Goal: Transaction & Acquisition: Purchase product/service

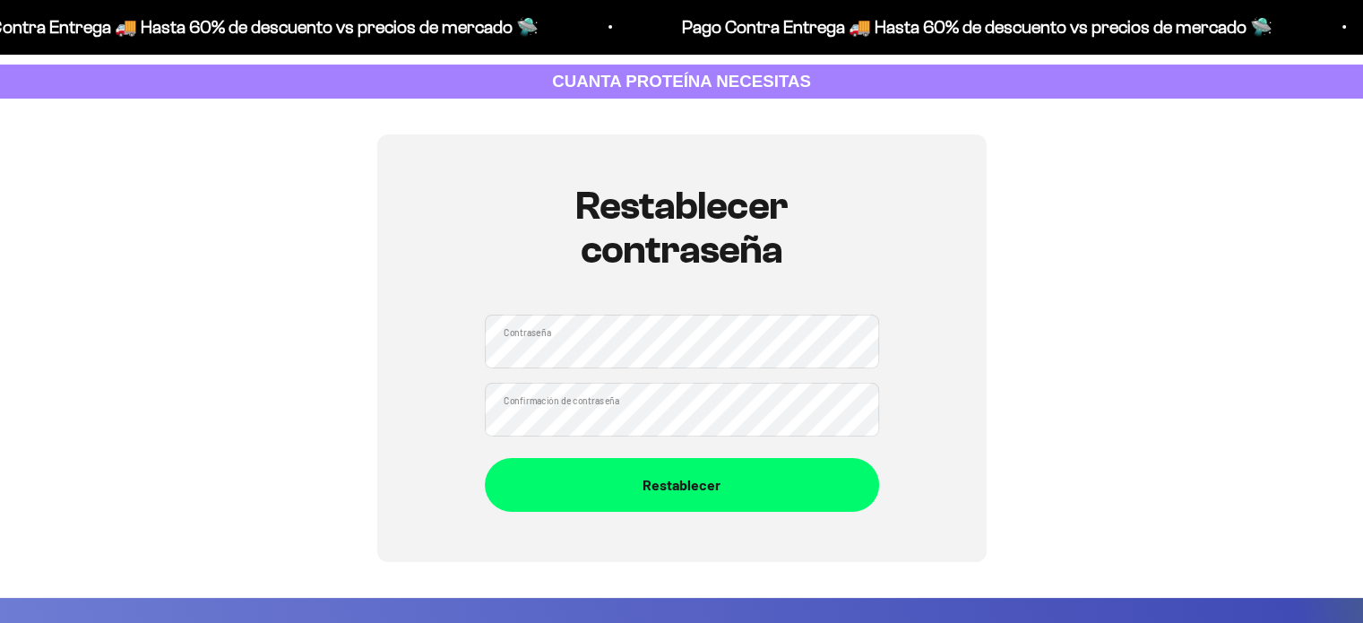
scroll to position [90, 0]
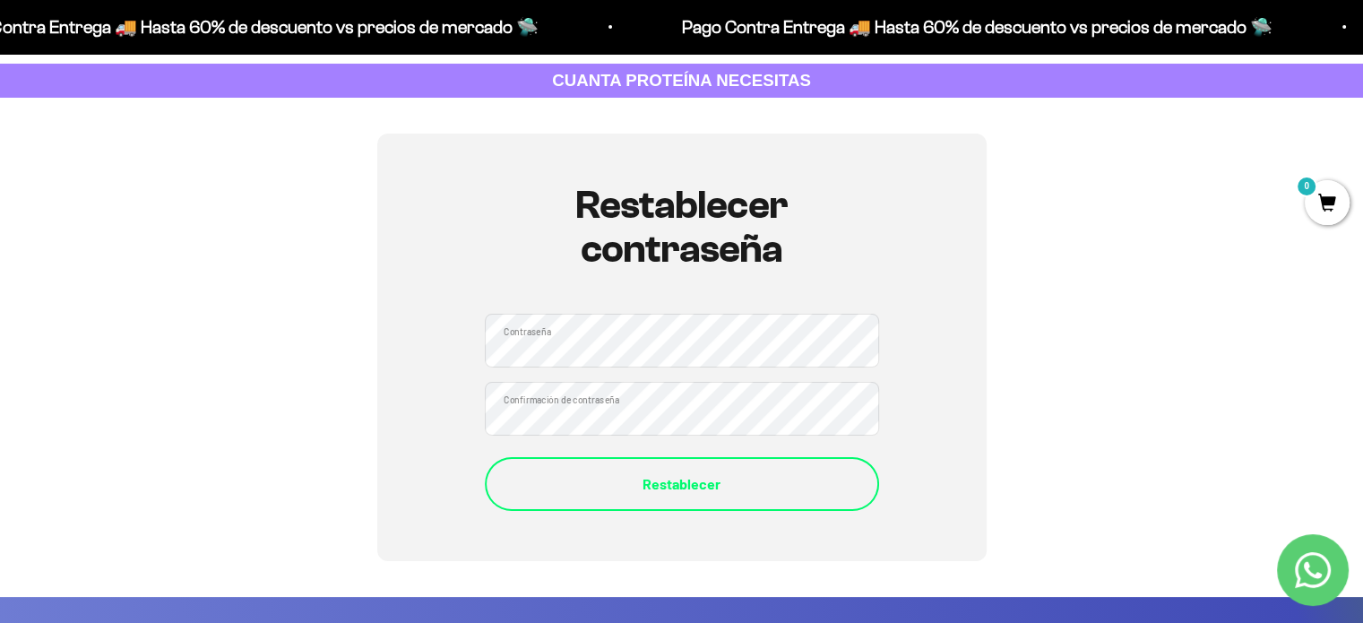
click at [695, 469] on button "Restablecer" at bounding box center [682, 484] width 394 height 54
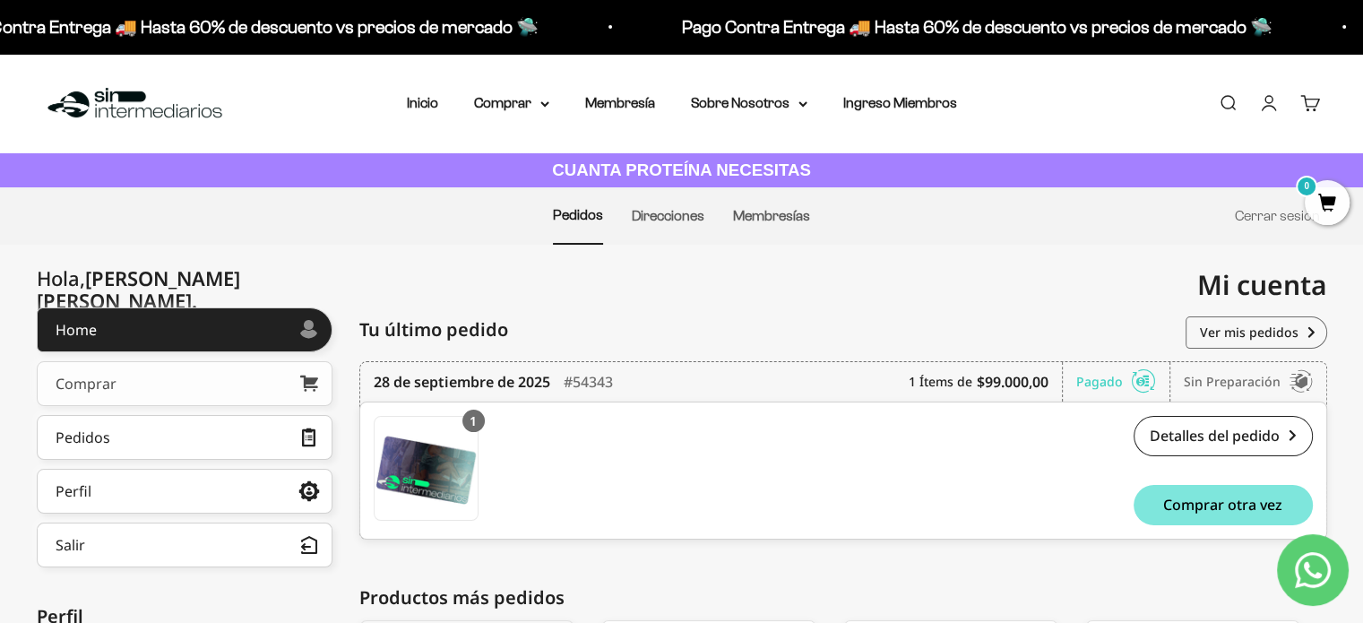
click at [280, 386] on link "Comprar" at bounding box center [185, 383] width 296 height 45
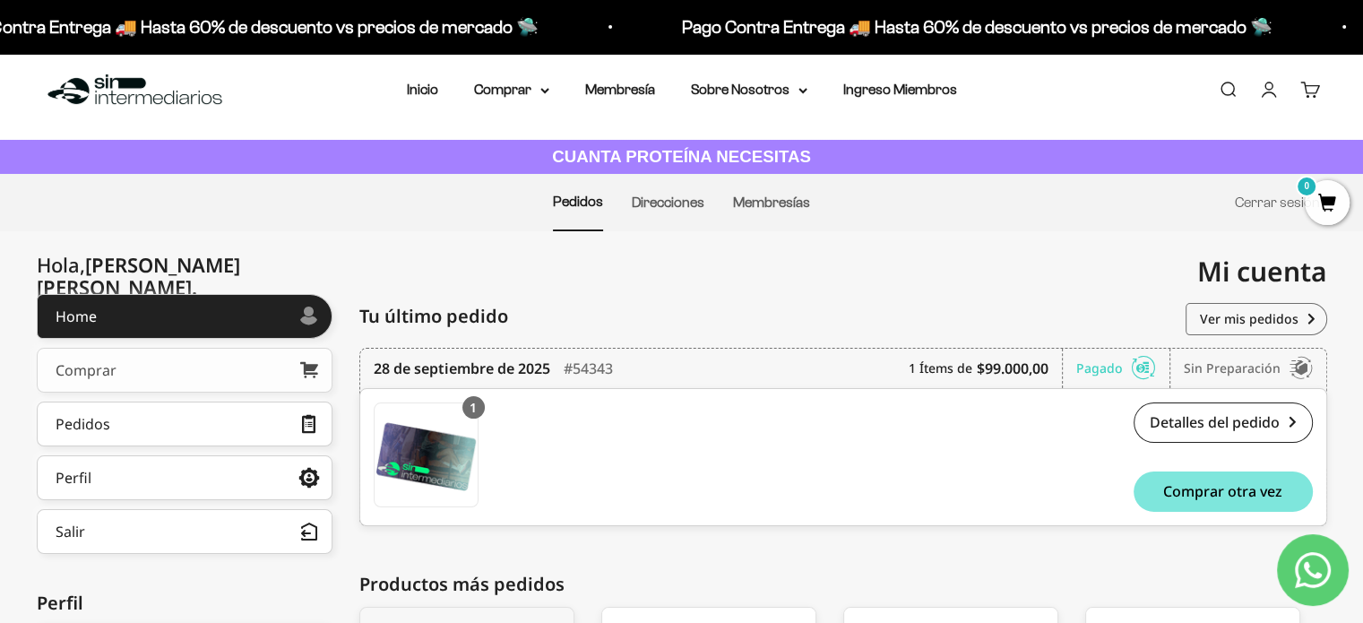
scroll to position [179, 0]
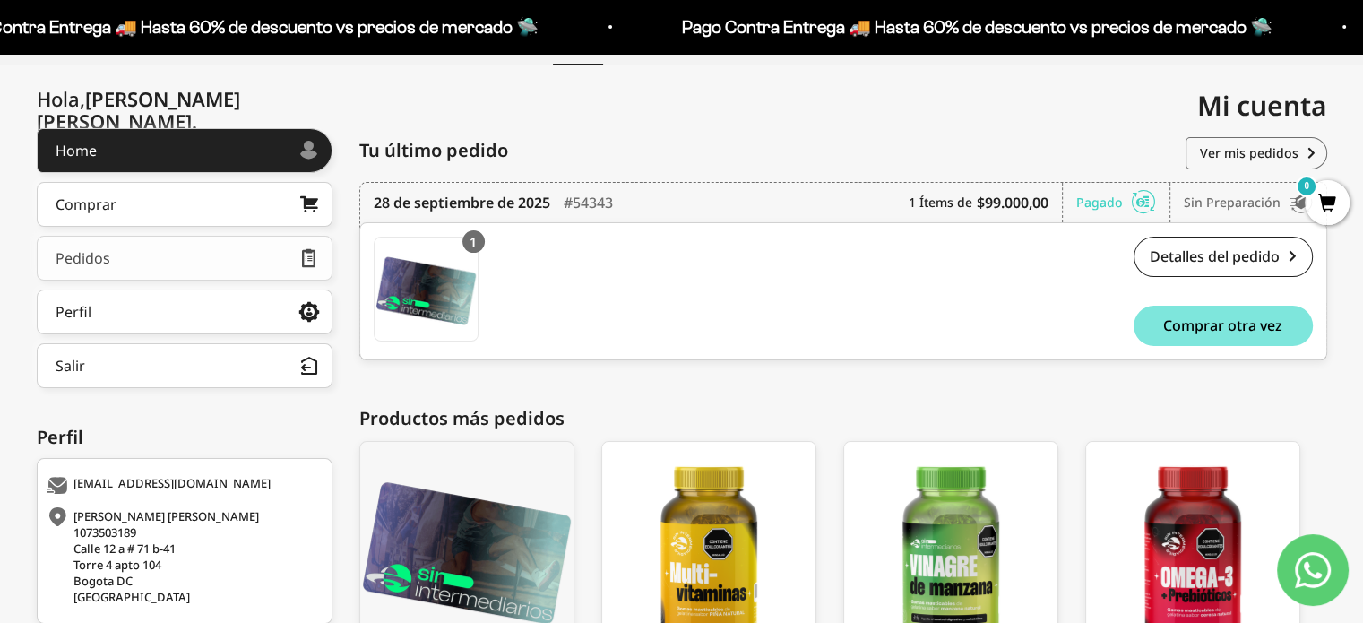
click at [213, 258] on link "Pedidos" at bounding box center [185, 258] width 296 height 45
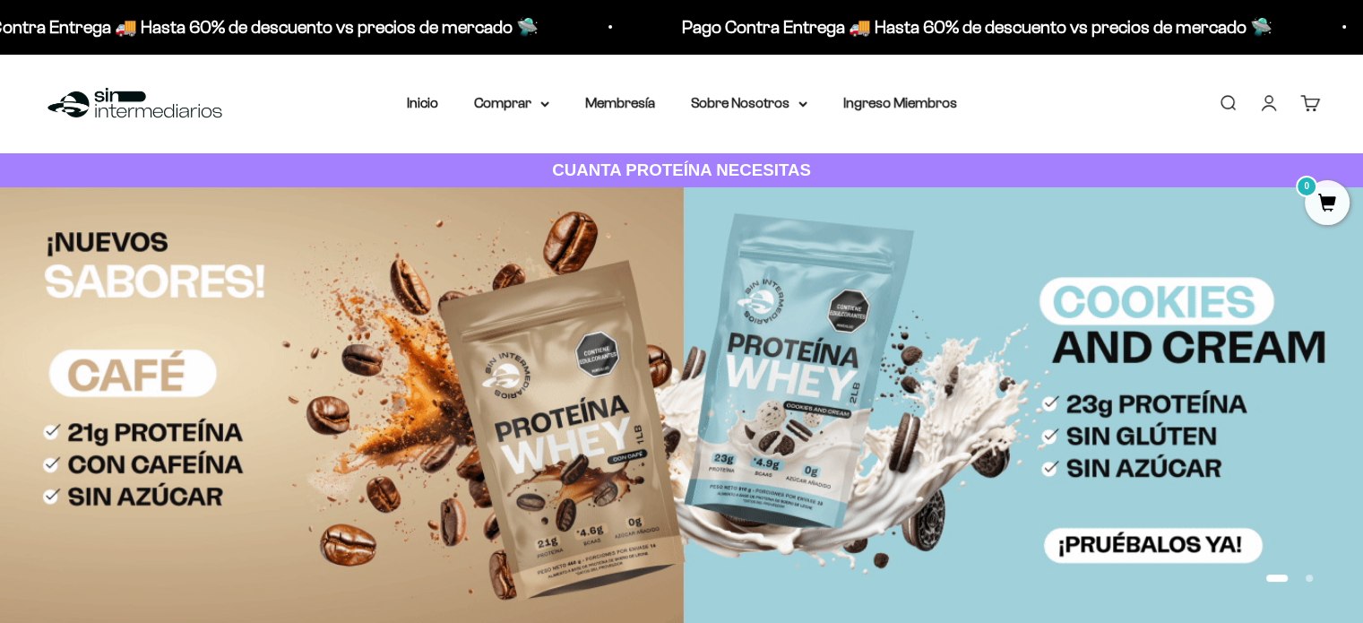
click at [1269, 110] on link "Cuenta" at bounding box center [1269, 103] width 20 height 20
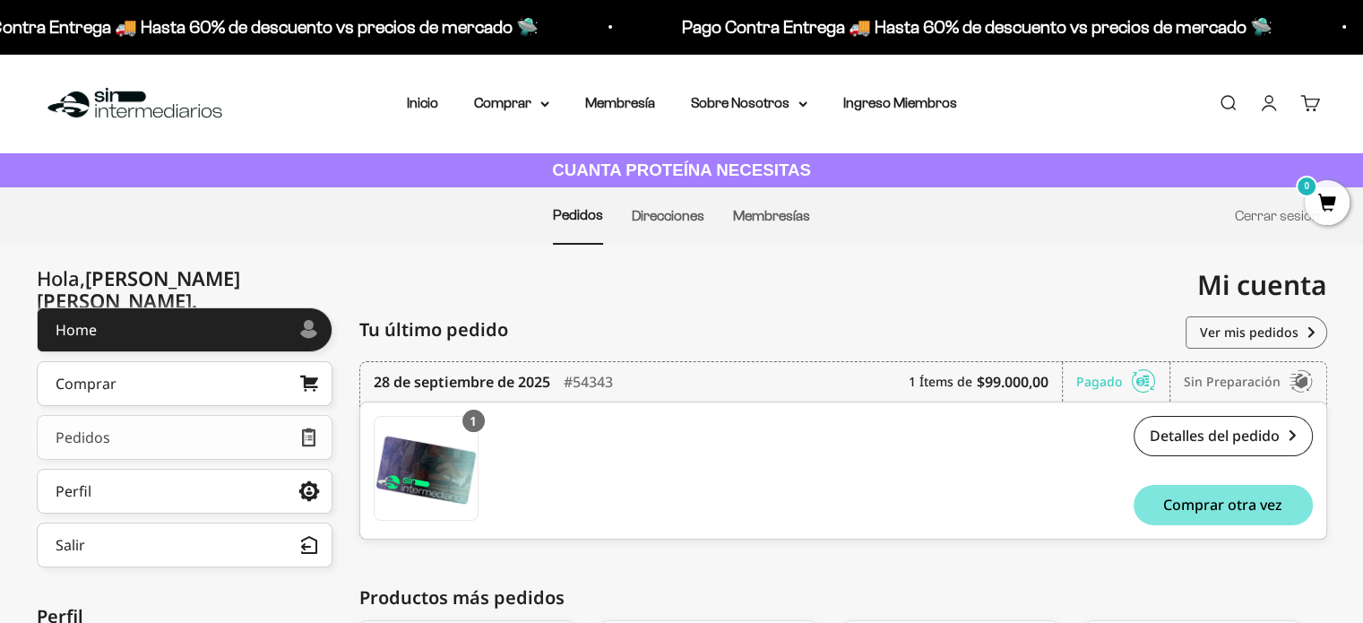
click at [194, 440] on link "Pedidos" at bounding box center [185, 437] width 296 height 45
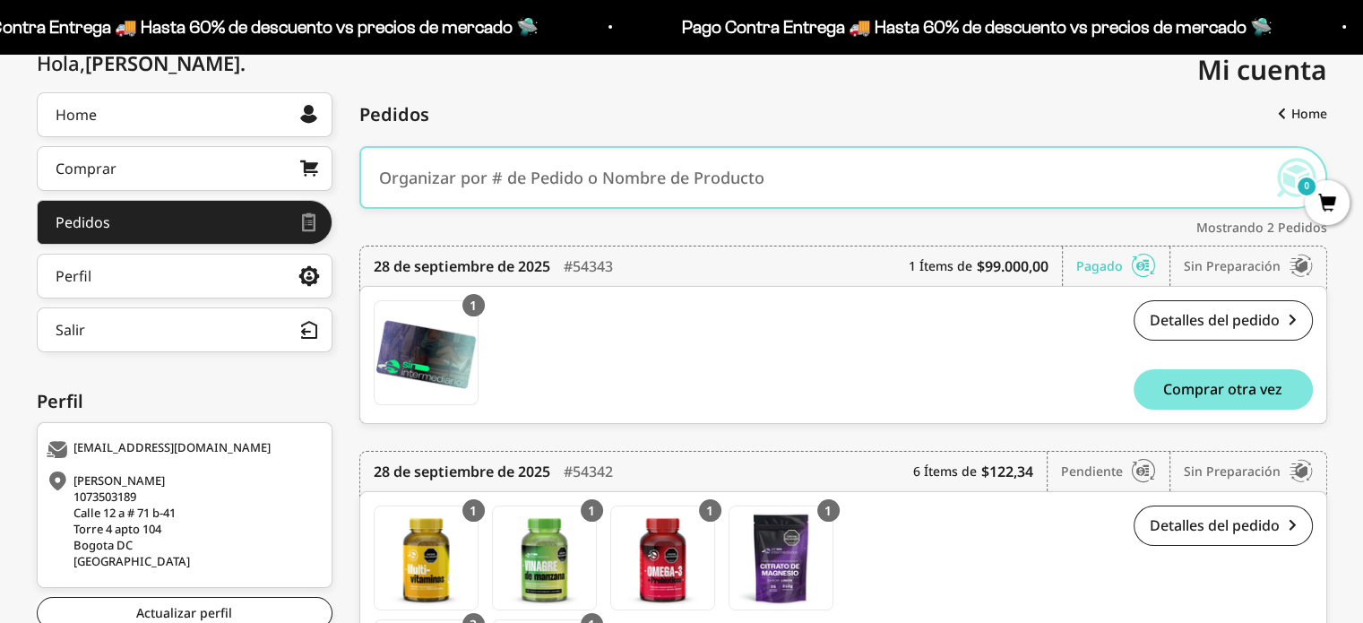
scroll to position [405, 0]
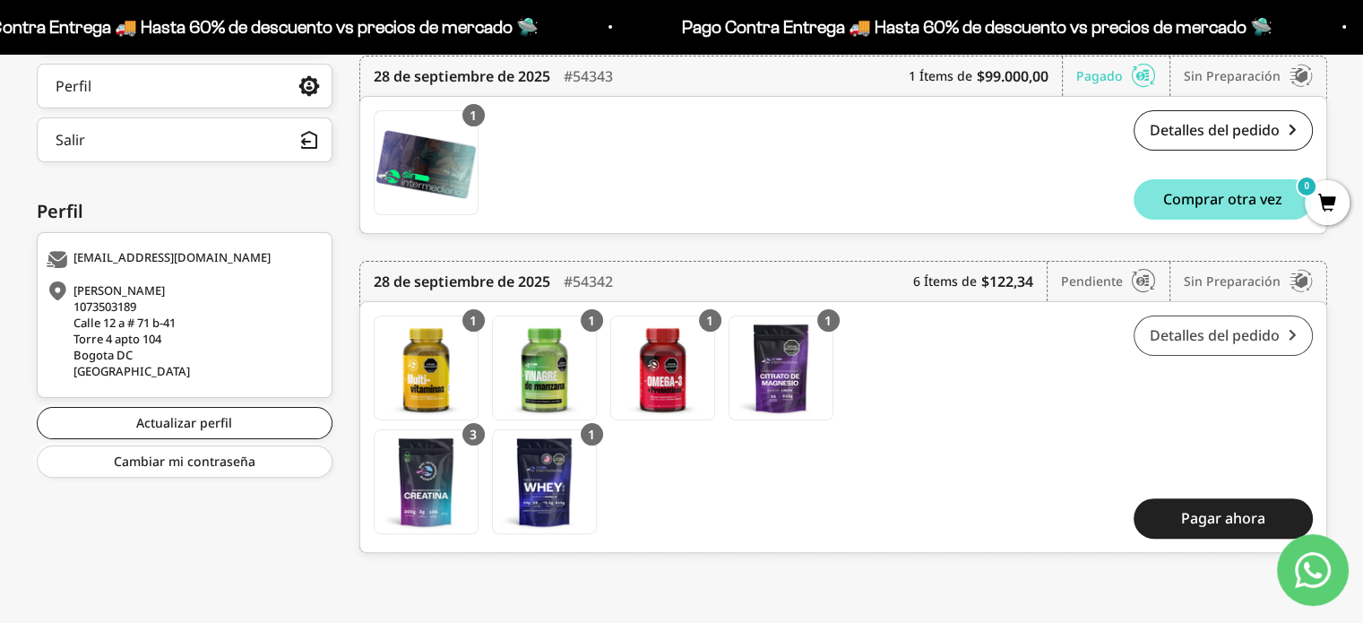
drag, startPoint x: 1189, startPoint y: 302, endPoint x: 1194, endPoint y: 322, distance: 20.4
click at [1190, 307] on div "1 Gomas con Multivitamínicos y Minerales Gomas con Multivitamínicos y Minerales…" at bounding box center [843, 427] width 968 height 252
click at [1198, 331] on link "Detalles del pedido" at bounding box center [1223, 336] width 179 height 40
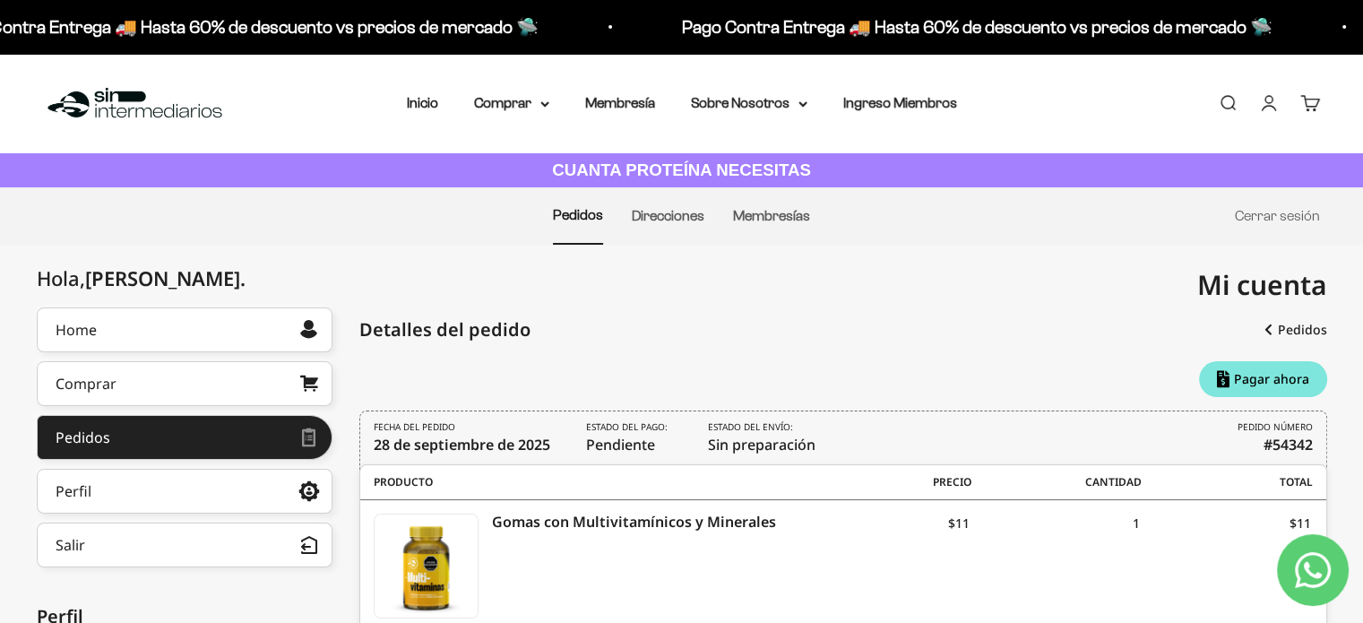
click at [1309, 104] on link "Carrito 0" at bounding box center [1311, 103] width 20 height 20
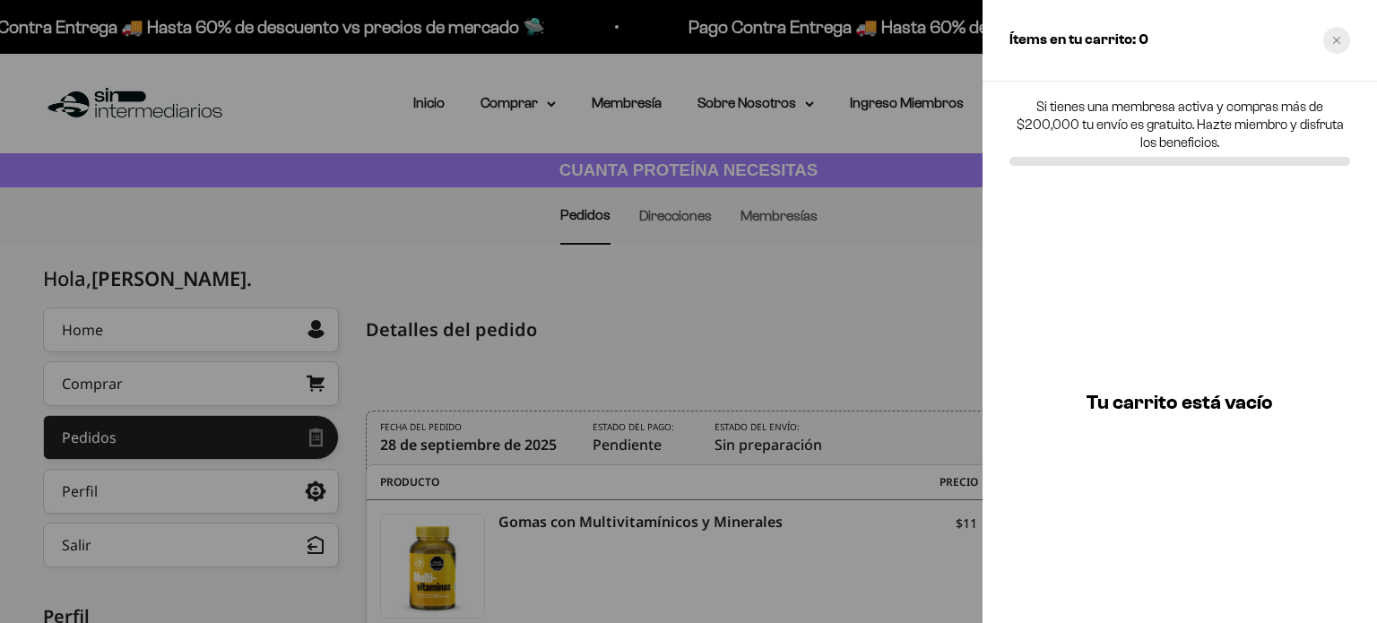
click at [1335, 39] on icon "Close cart" at bounding box center [1336, 40] width 9 height 9
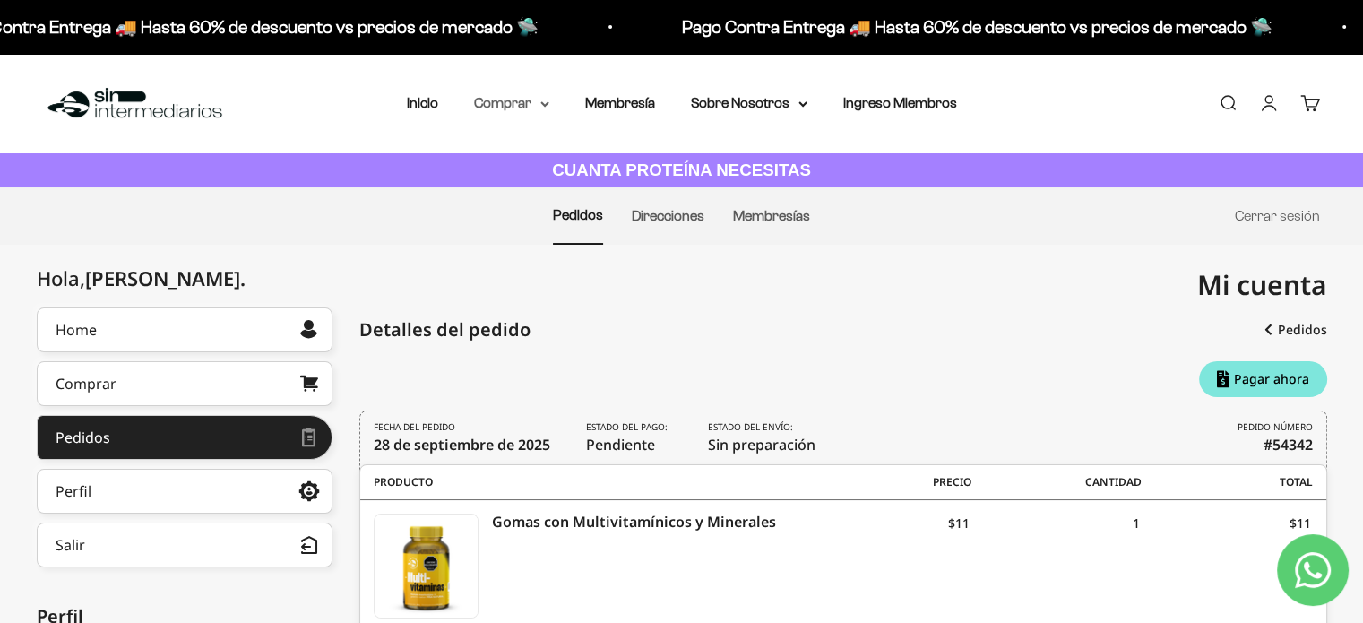
click at [534, 99] on summary "Comprar" at bounding box center [511, 102] width 75 height 23
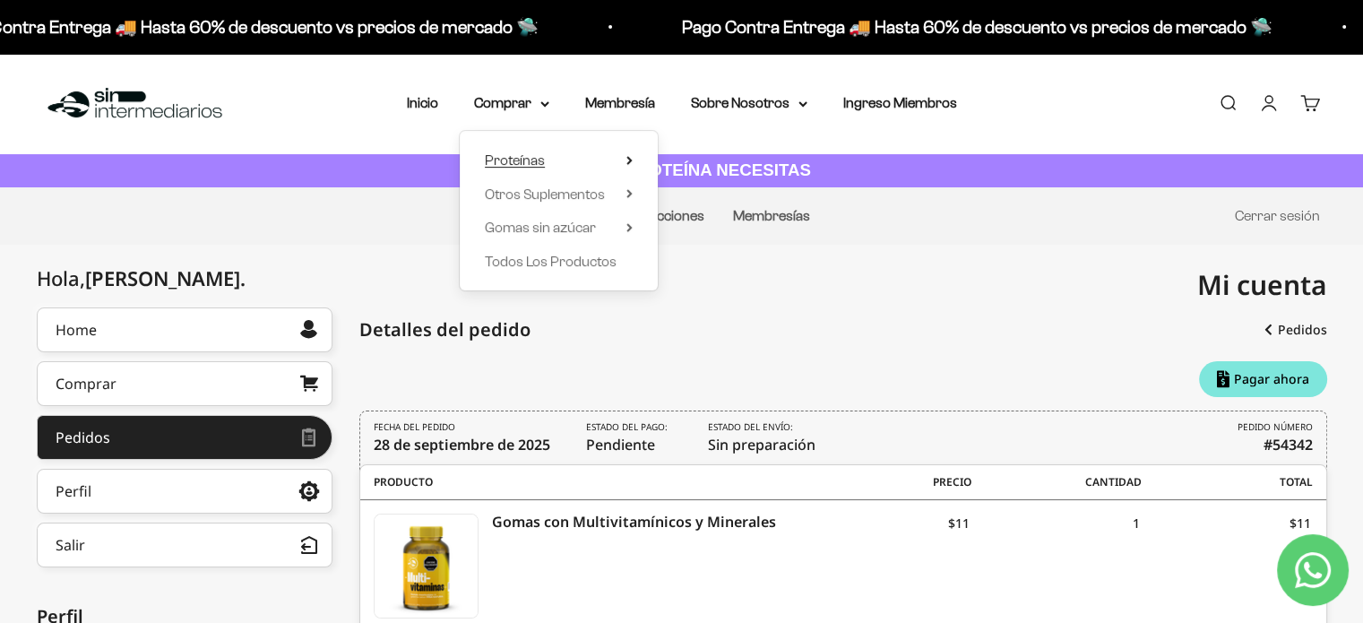
click at [526, 159] on span "Proteínas" at bounding box center [515, 159] width 60 height 15
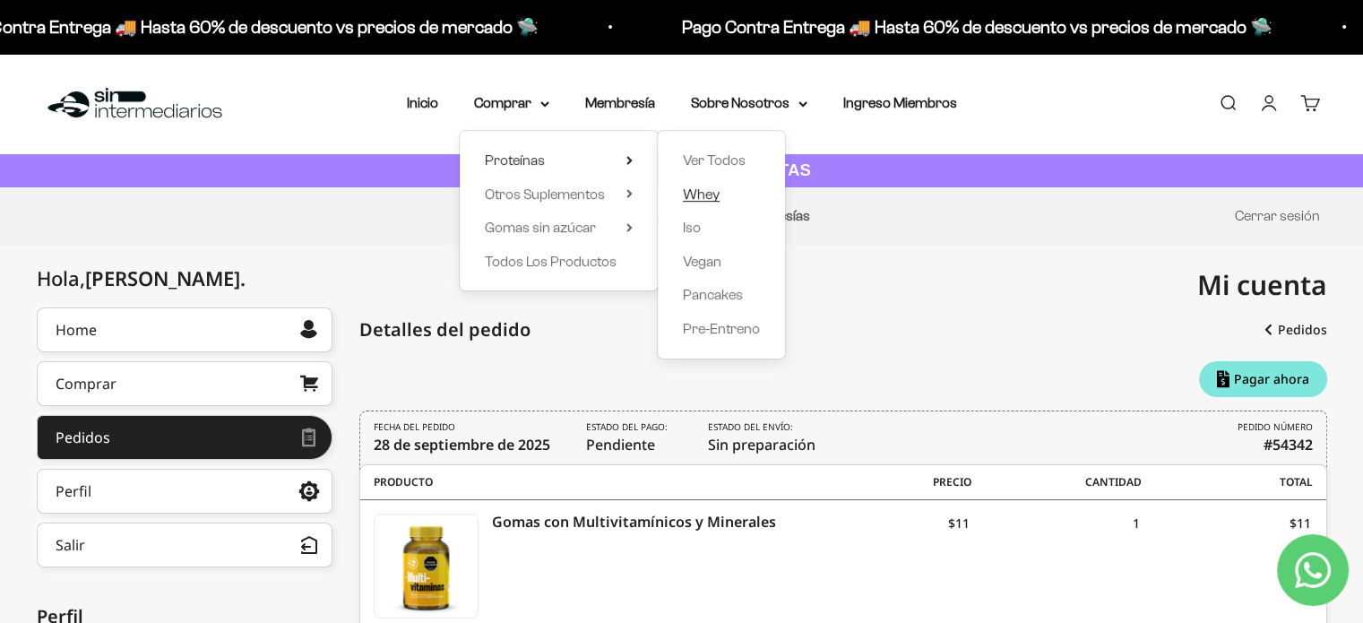
click at [714, 198] on span "Whey" at bounding box center [701, 193] width 37 height 15
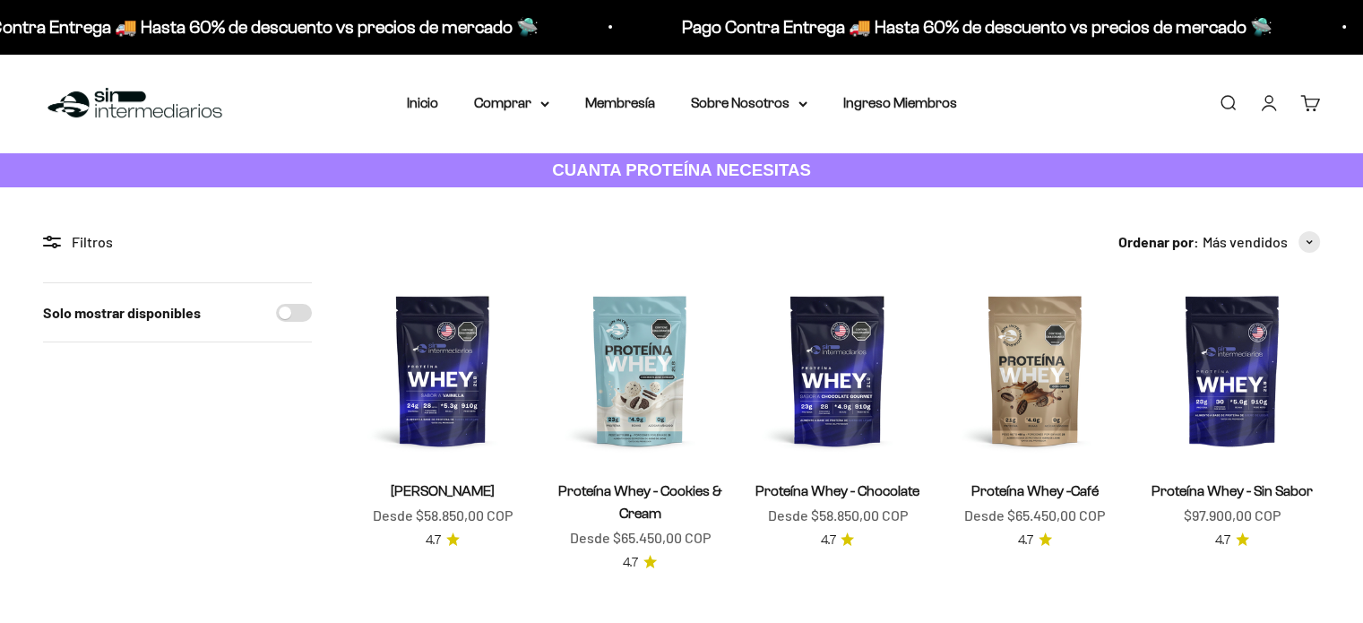
scroll to position [179, 0]
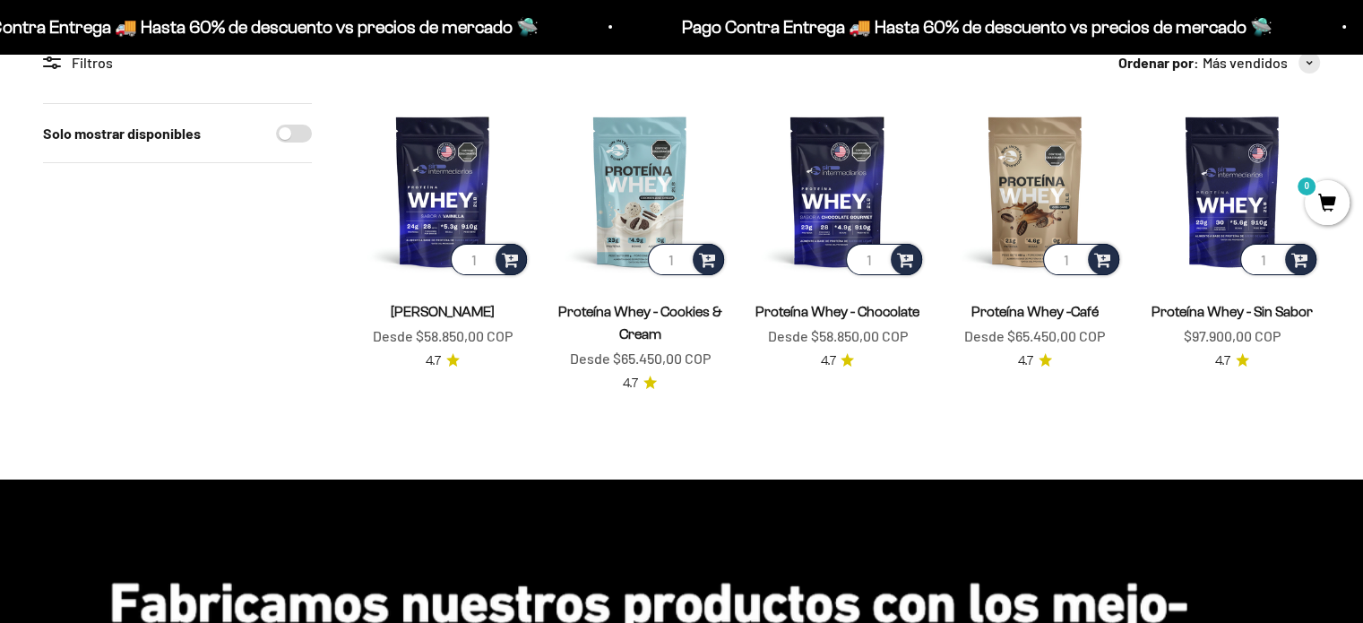
click at [463, 312] on link "[PERSON_NAME]" at bounding box center [443, 311] width 104 height 15
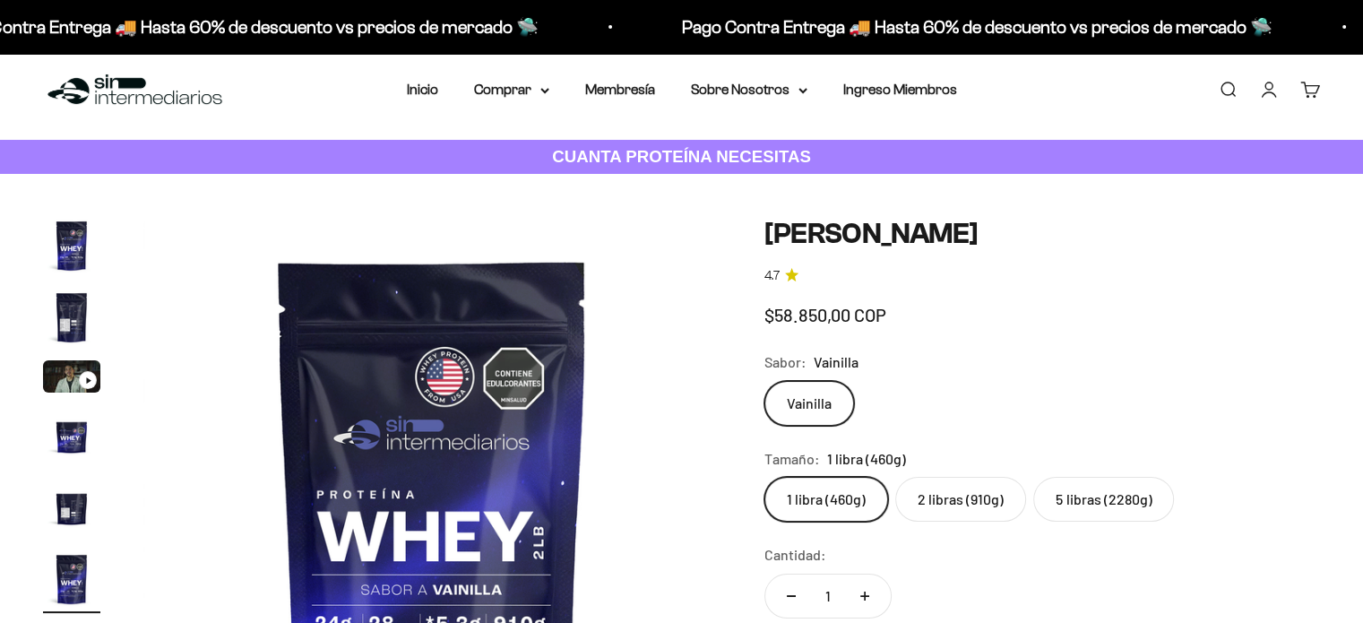
scroll to position [359, 0]
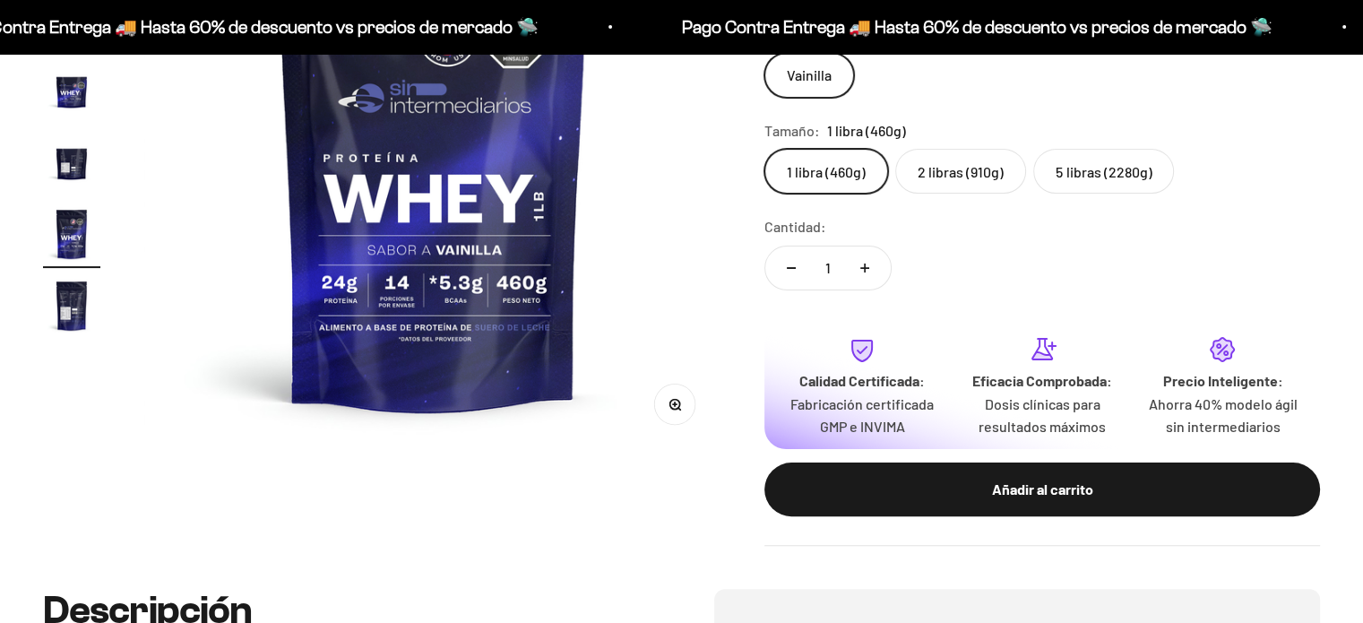
click at [936, 154] on label "2 libras (910g)" at bounding box center [960, 171] width 131 height 45
click at [765, 149] on input "2 libras (910g)" at bounding box center [764, 148] width 1 height 1
radio input "true"
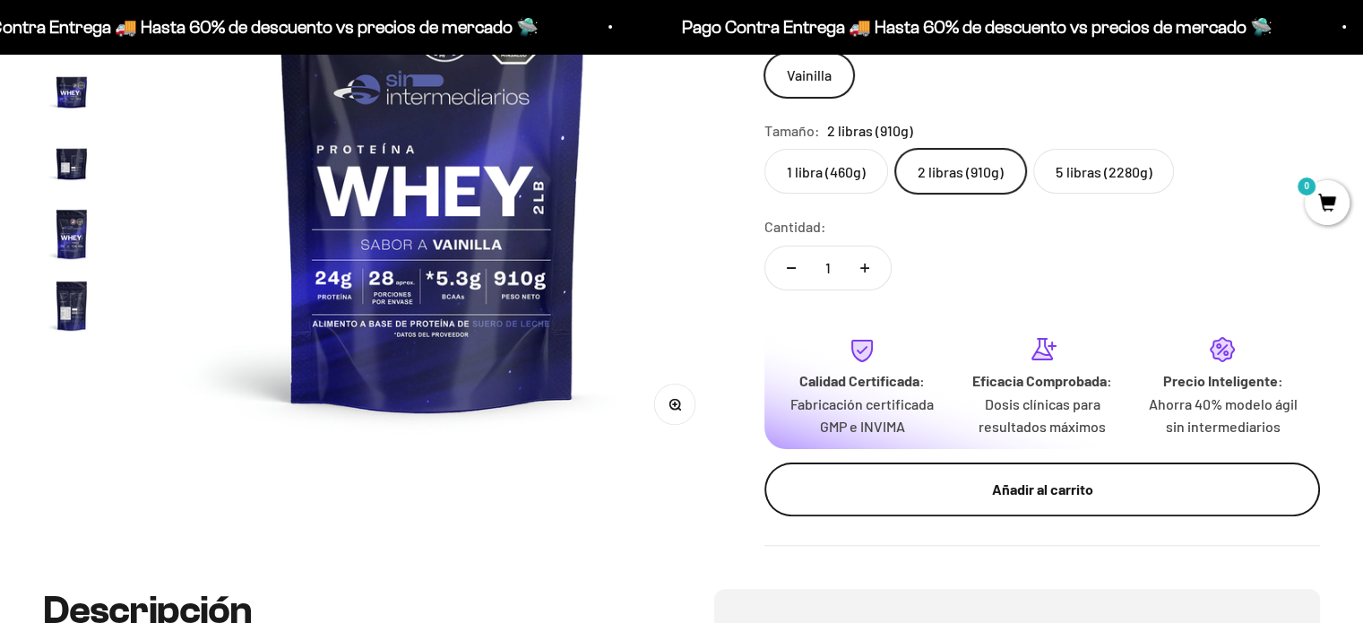
click at [1022, 496] on div "Añadir al carrito" at bounding box center [1042, 489] width 484 height 23
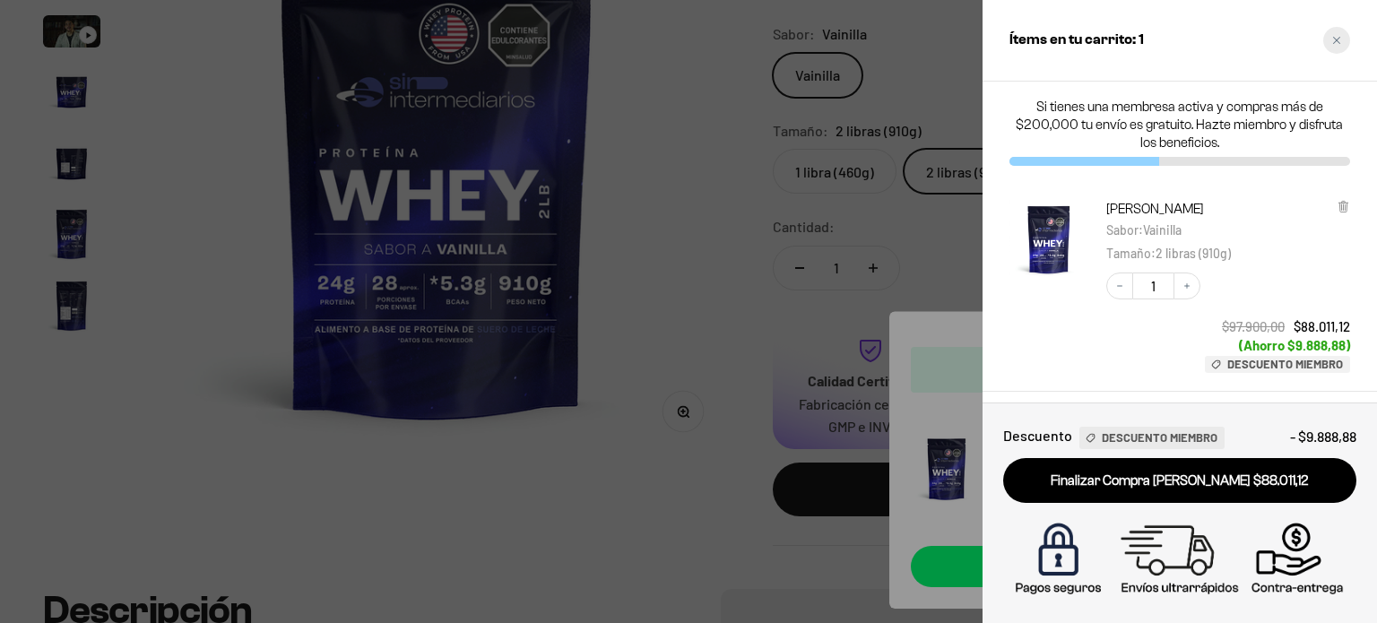
click at [1341, 46] on div "Close cart" at bounding box center [1336, 40] width 27 height 27
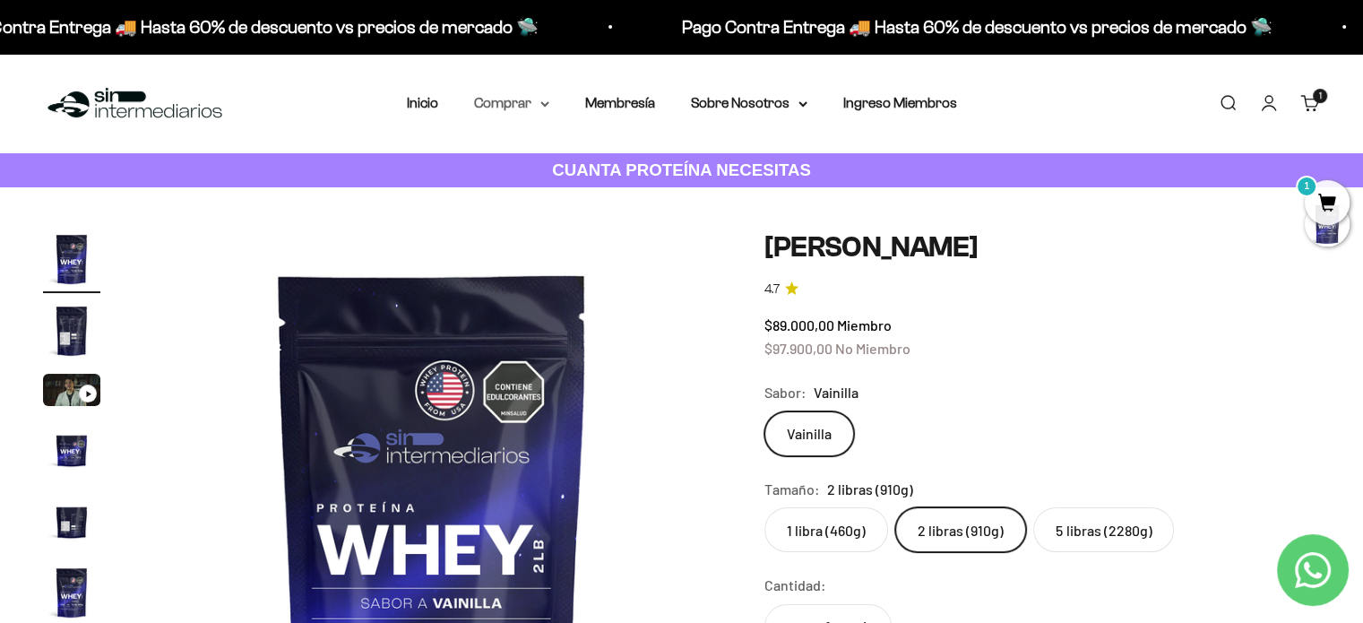
click at [549, 105] on icon at bounding box center [545, 104] width 9 height 6
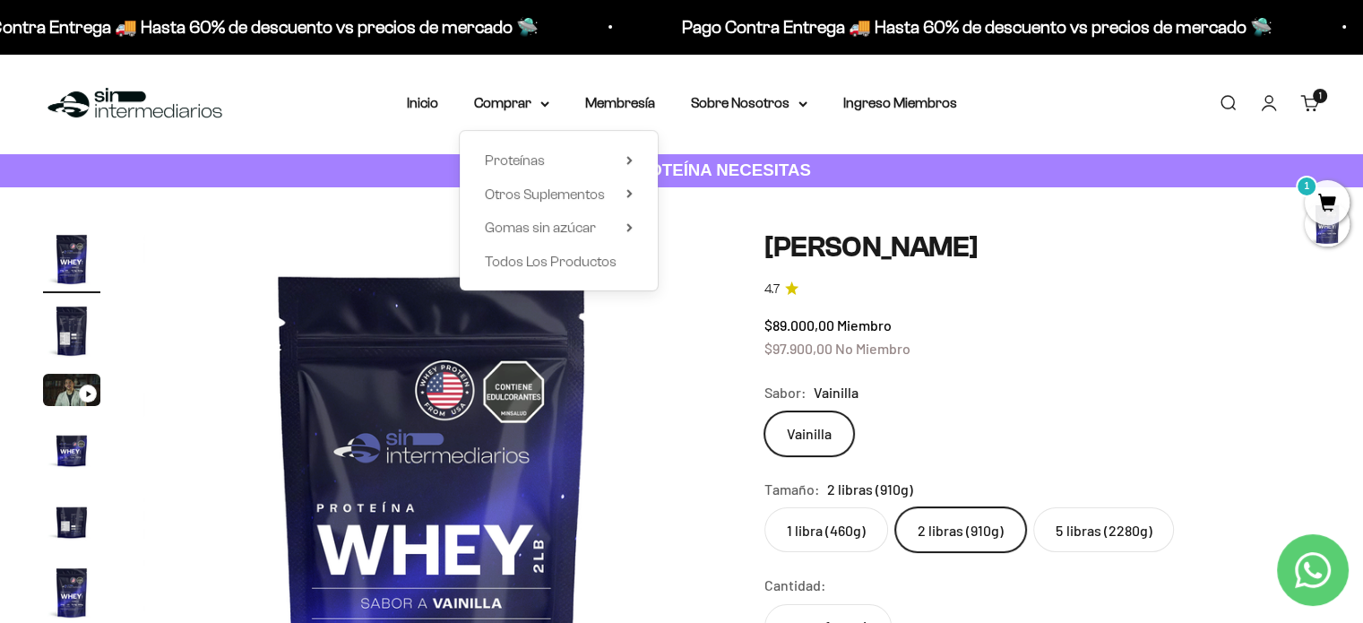
click at [636, 192] on div "Proteínas Ver Todos Whey Iso Vegan" at bounding box center [559, 211] width 198 height 160
click at [598, 193] on span "Otros Suplementos" at bounding box center [545, 193] width 120 height 15
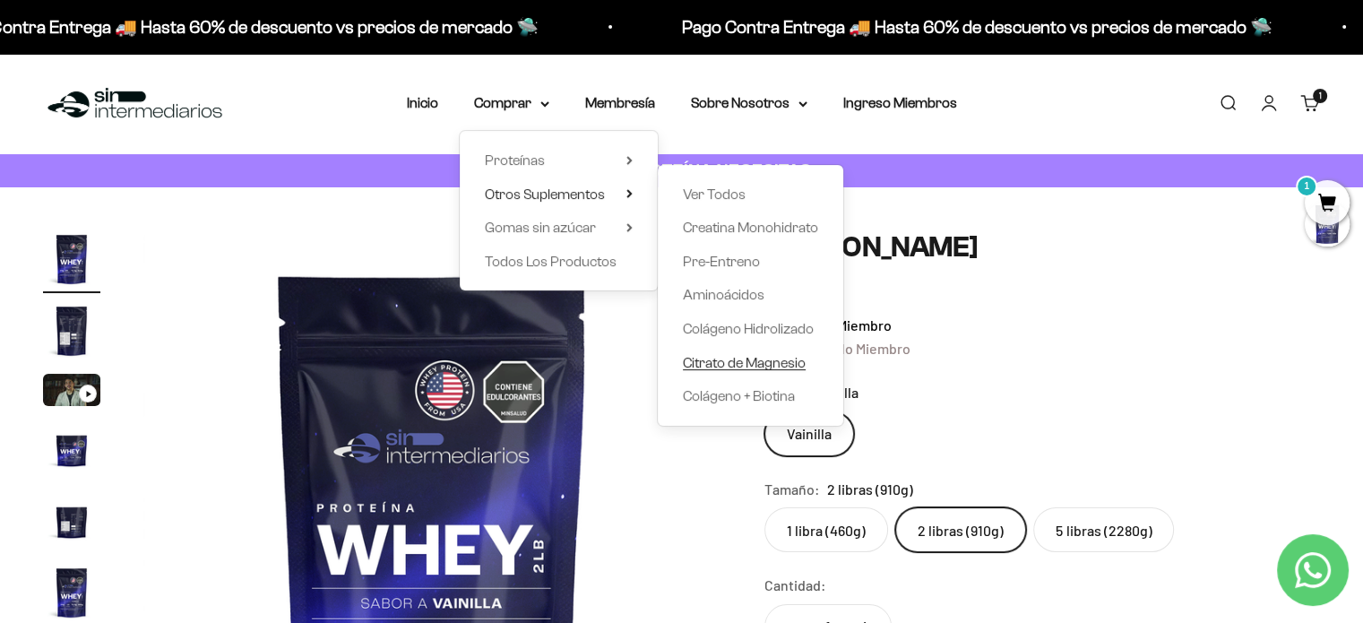
click at [757, 363] on span "Citrato de Magnesio" at bounding box center [744, 362] width 123 height 15
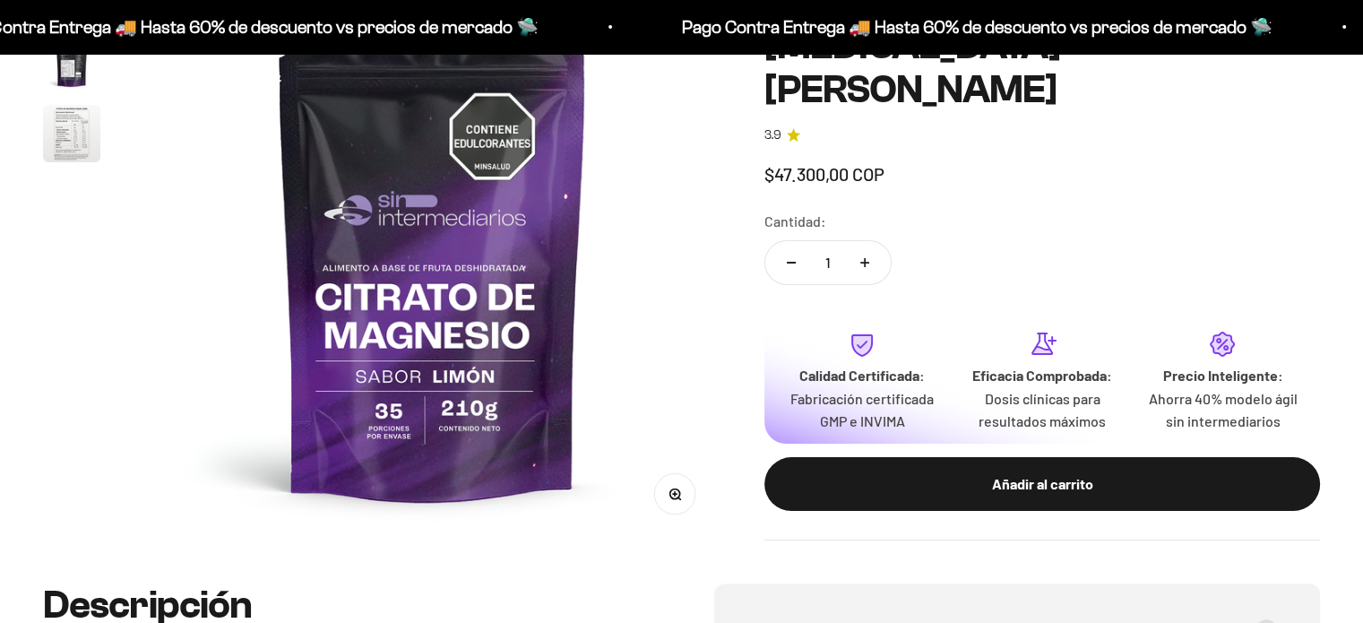
scroll to position [269, 0]
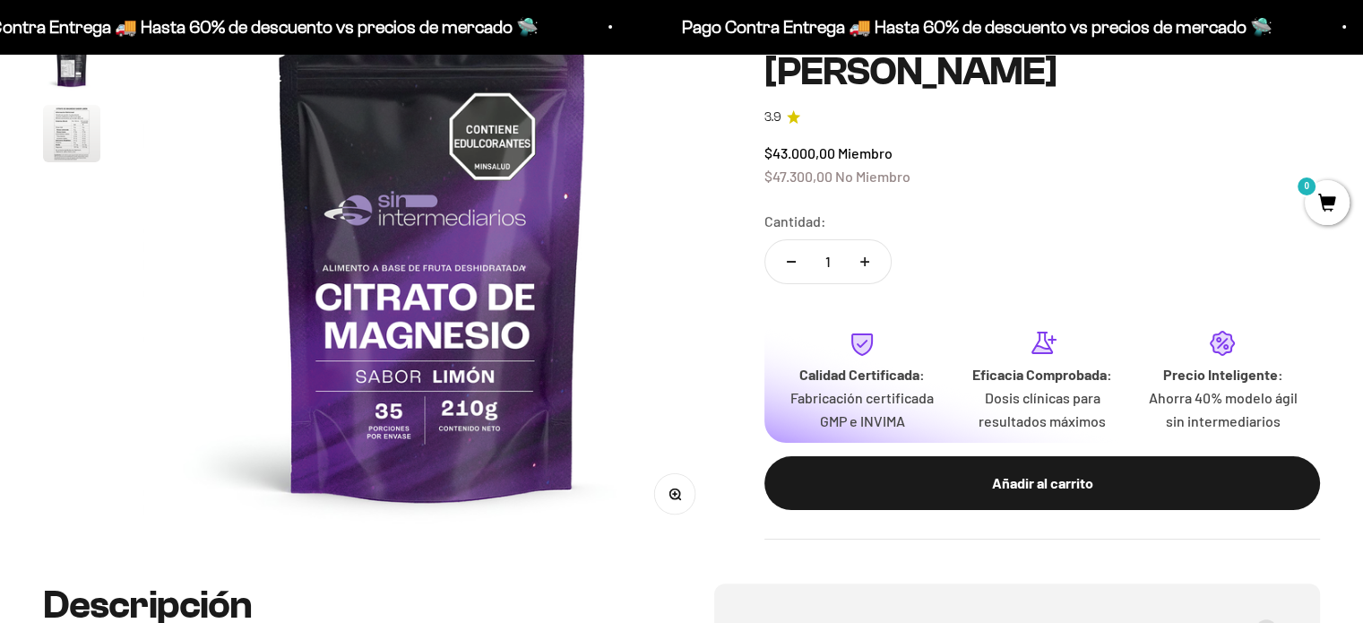
click at [868, 264] on icon "Aumentar cantidad" at bounding box center [865, 262] width 9 height 9
click at [791, 271] on button "Reducir cantidad" at bounding box center [792, 262] width 52 height 43
type input "1"
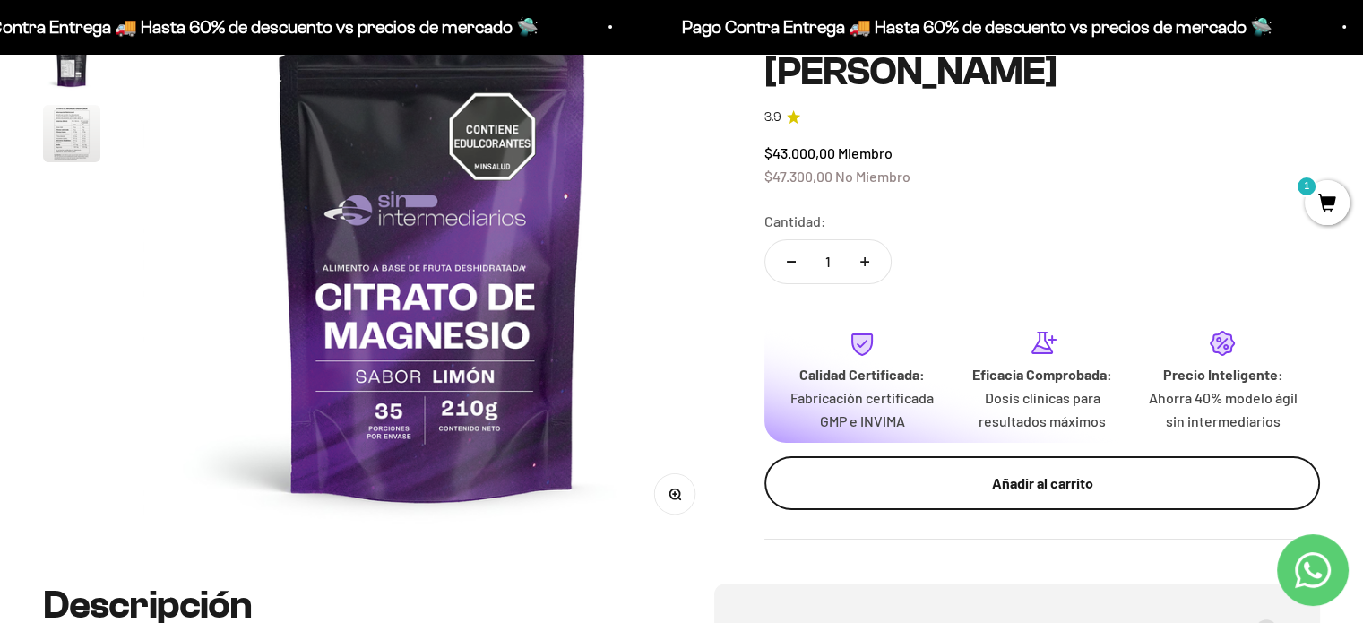
click at [958, 480] on div "Añadir al carrito" at bounding box center [1042, 483] width 484 height 23
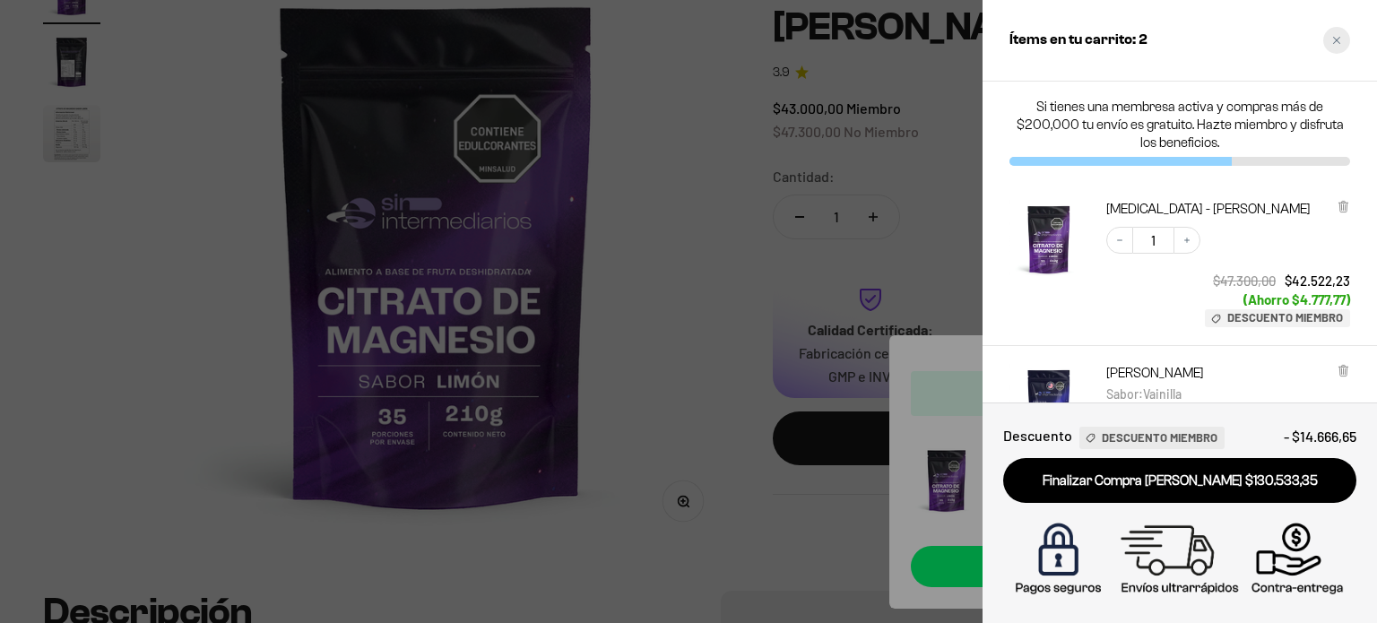
click at [1341, 43] on div "Close cart" at bounding box center [1336, 40] width 27 height 27
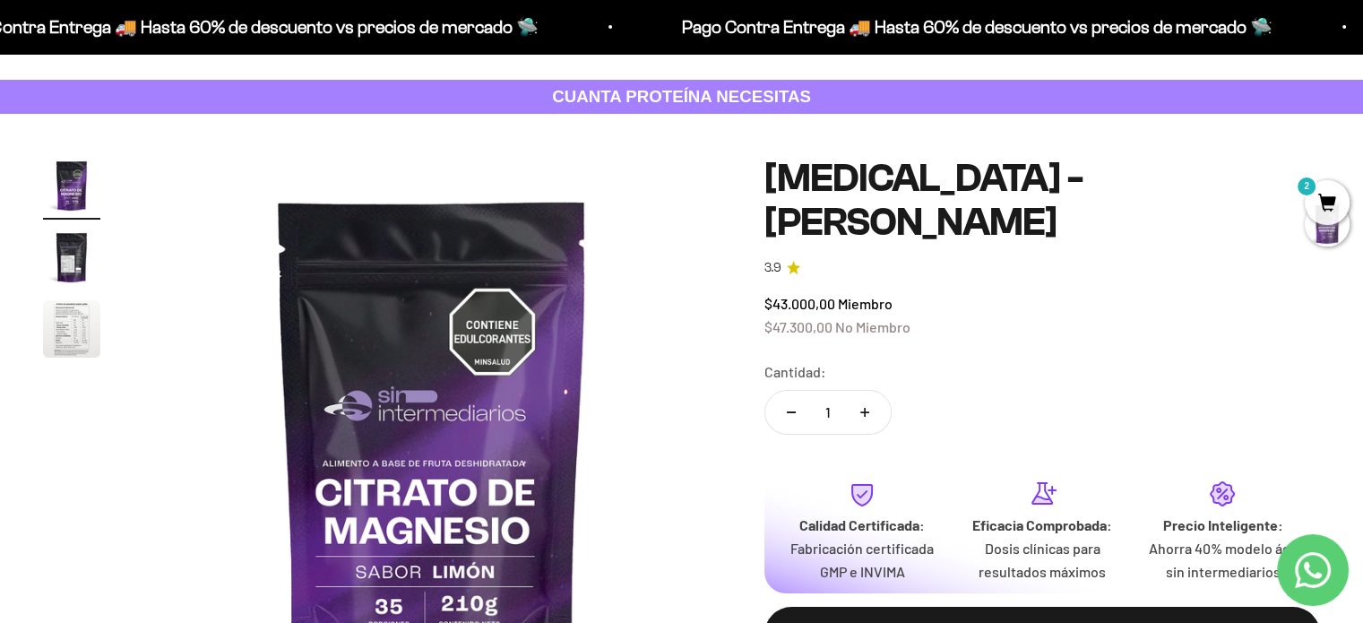
scroll to position [0, 0]
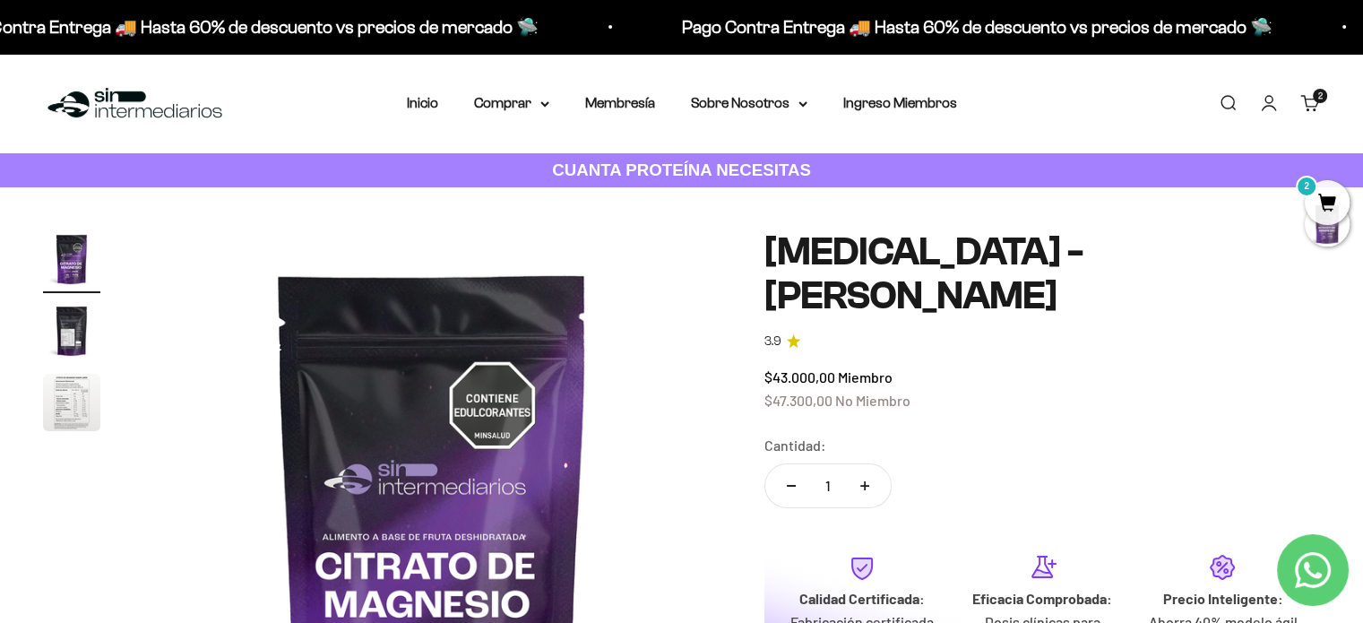
click at [552, 100] on nav "Inicio Comprar Proteínas Ver Todos Whey Iso Vegan" at bounding box center [682, 102] width 550 height 23
click at [542, 101] on icon at bounding box center [545, 104] width 9 height 6
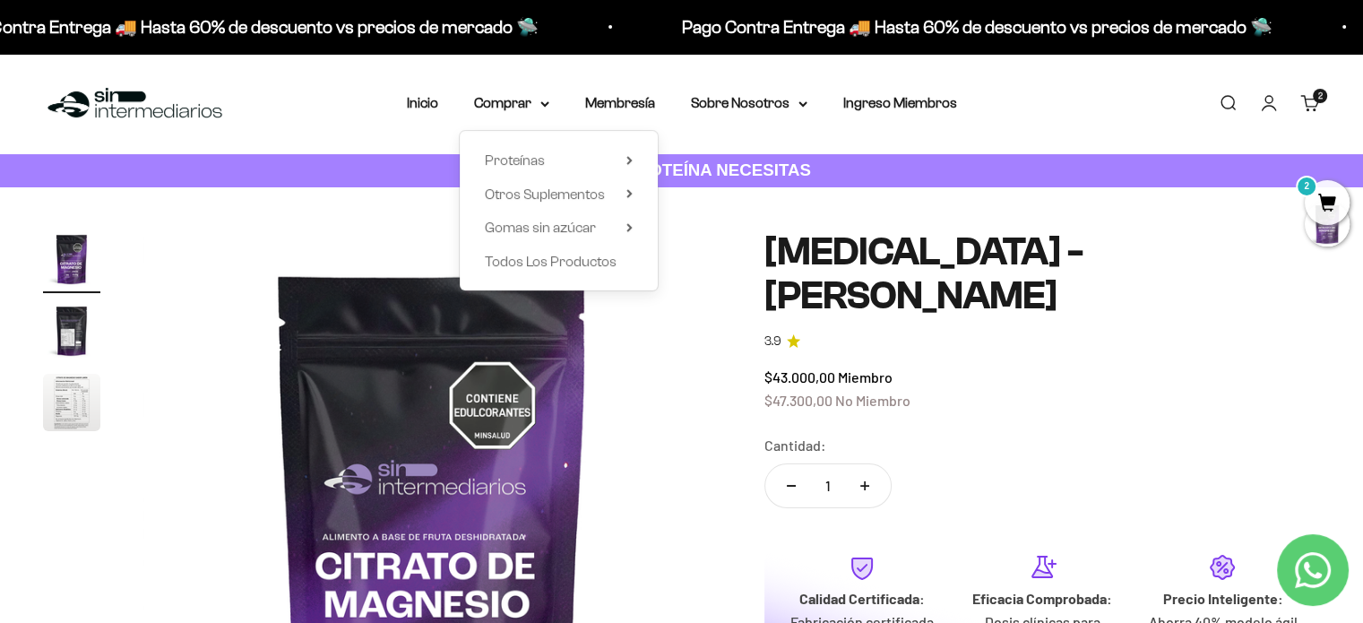
drag, startPoint x: 594, startPoint y: 229, endPoint x: 642, endPoint y: 229, distance: 47.5
click at [599, 229] on summary "Gomas sin azúcar" at bounding box center [559, 227] width 148 height 23
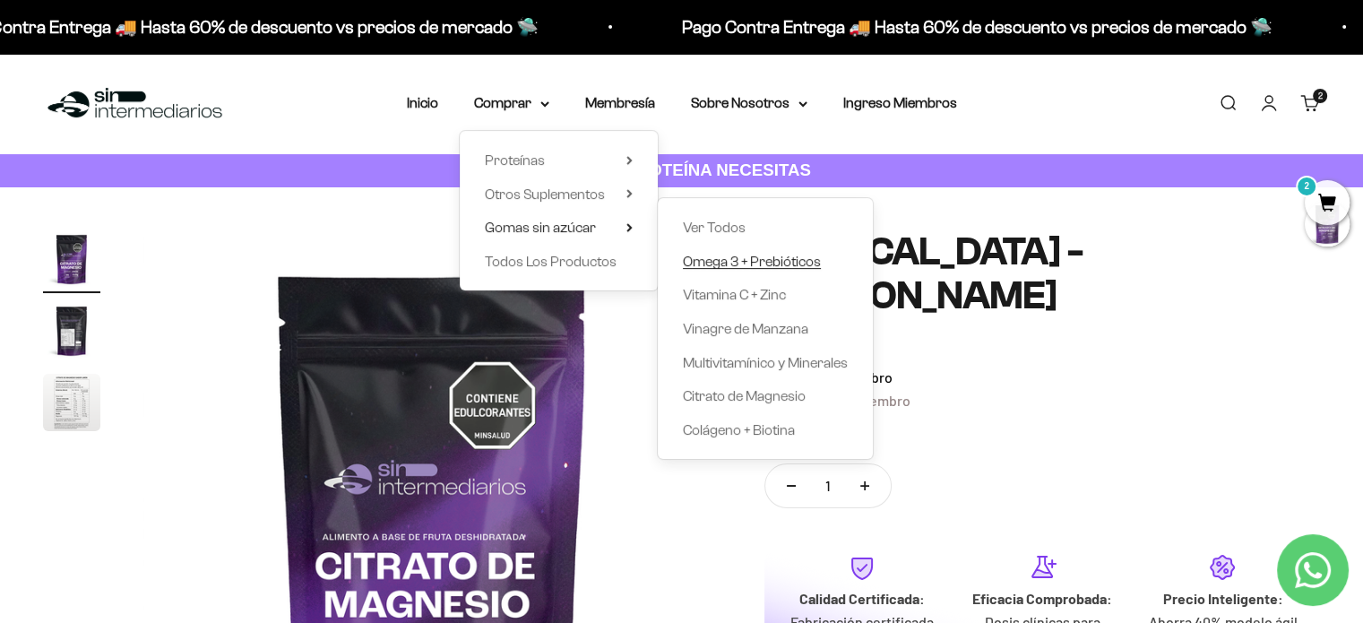
click at [722, 264] on span "Omega 3 + Prebióticos" at bounding box center [752, 261] width 138 height 15
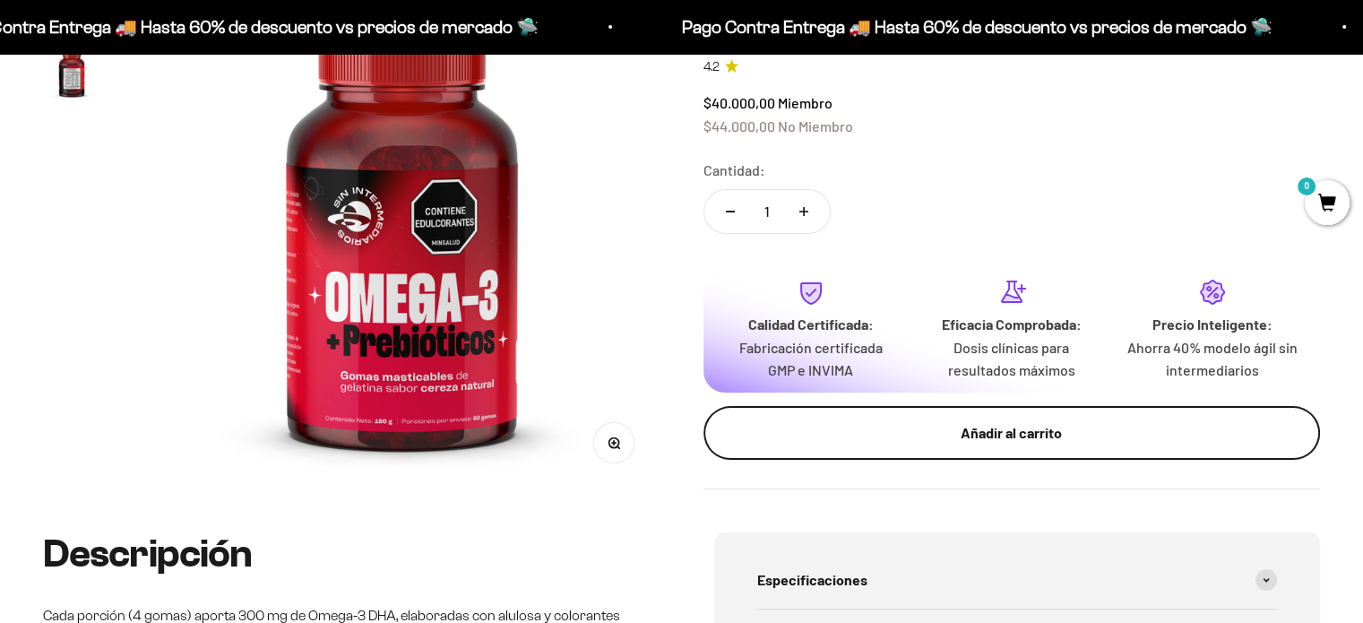
scroll to position [269, 0]
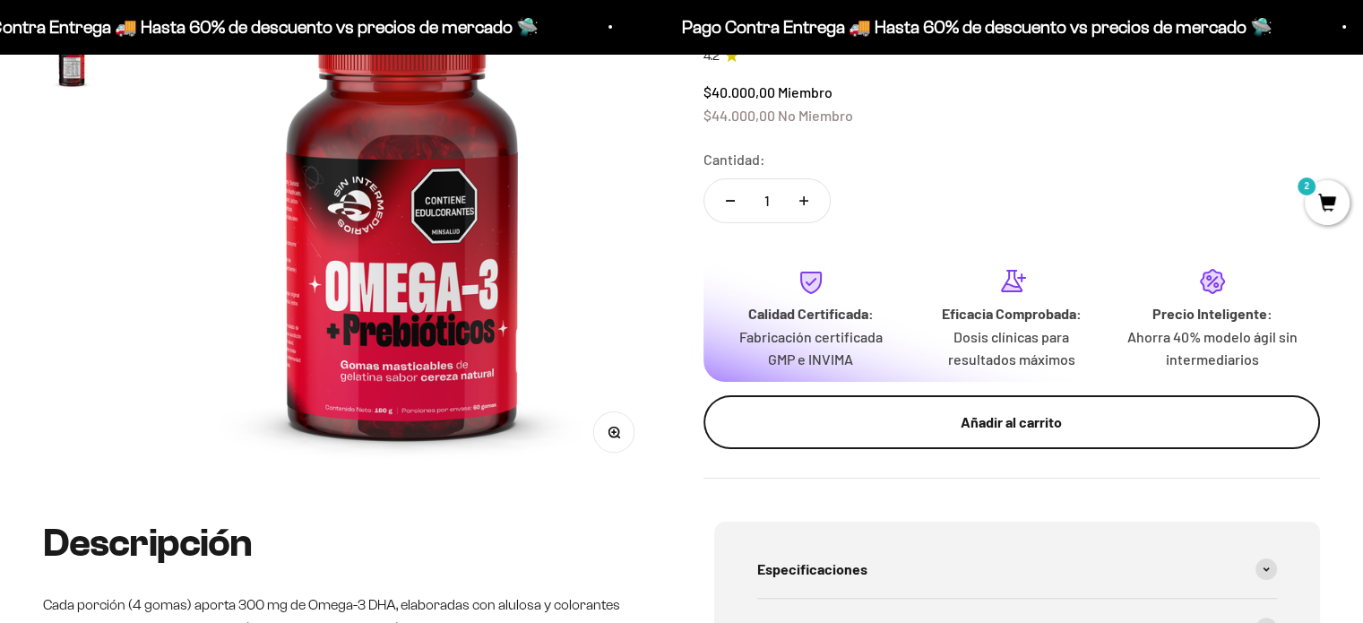
click at [850, 415] on div "Añadir al carrito" at bounding box center [1013, 422] width 546 height 23
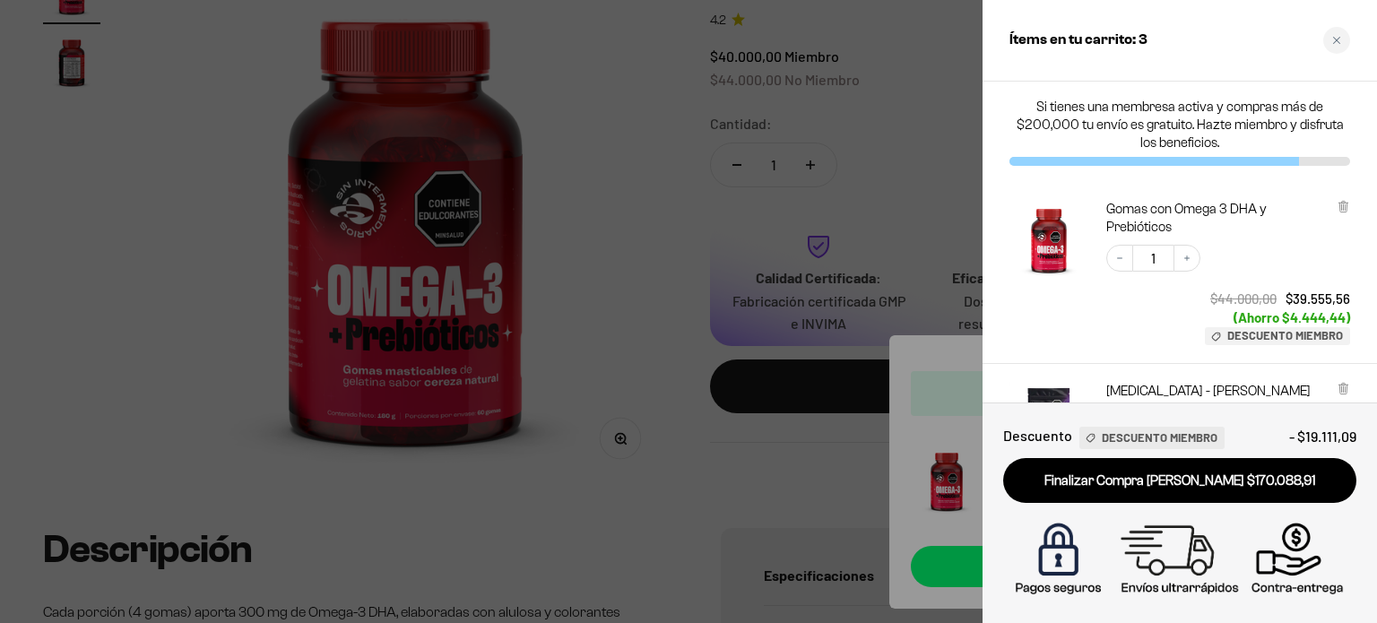
click at [631, 438] on div at bounding box center [688, 311] width 1377 height 623
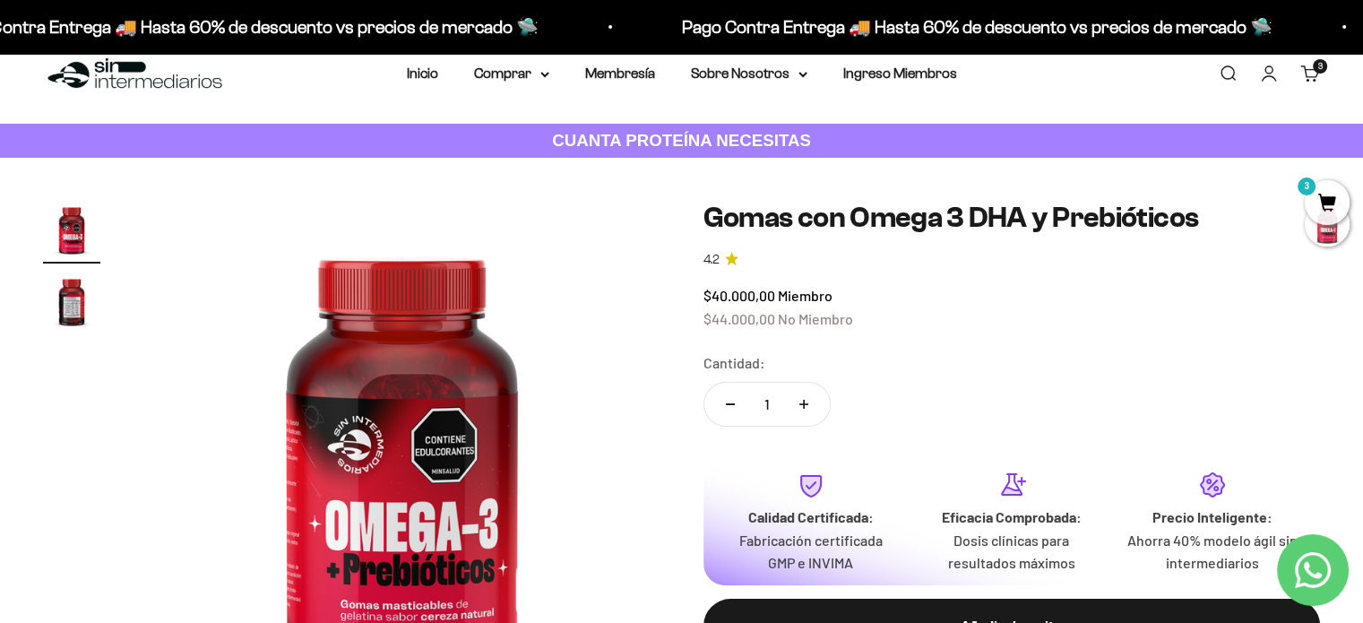
scroll to position [0, 0]
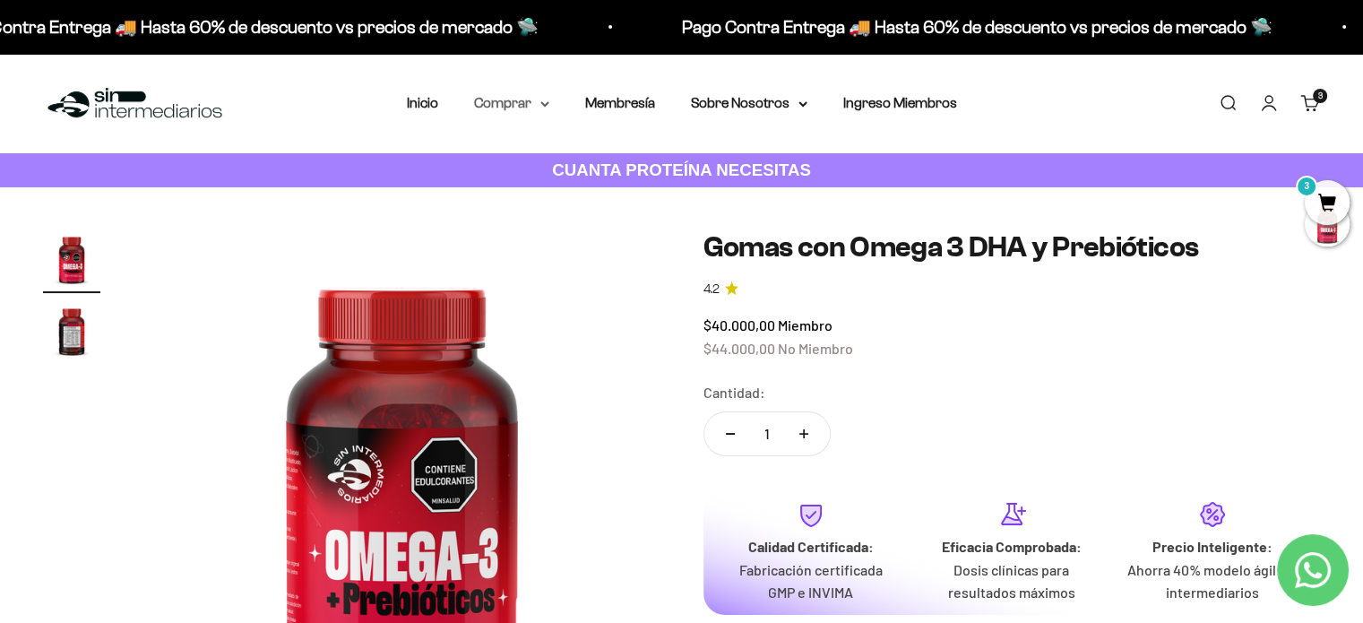
drag, startPoint x: 486, startPoint y: 105, endPoint x: 515, endPoint y: 108, distance: 29.8
click at [488, 107] on summary "Comprar" at bounding box center [511, 102] width 75 height 23
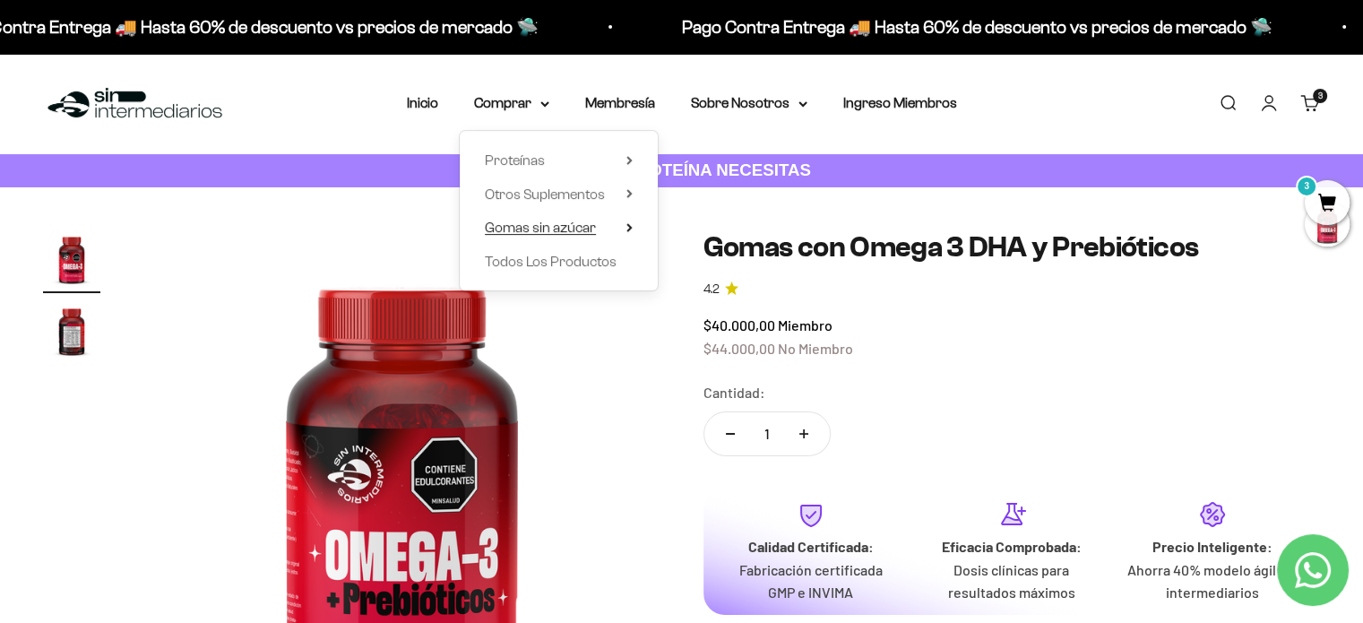
click at [617, 227] on summary "Gomas sin azúcar" at bounding box center [559, 227] width 148 height 23
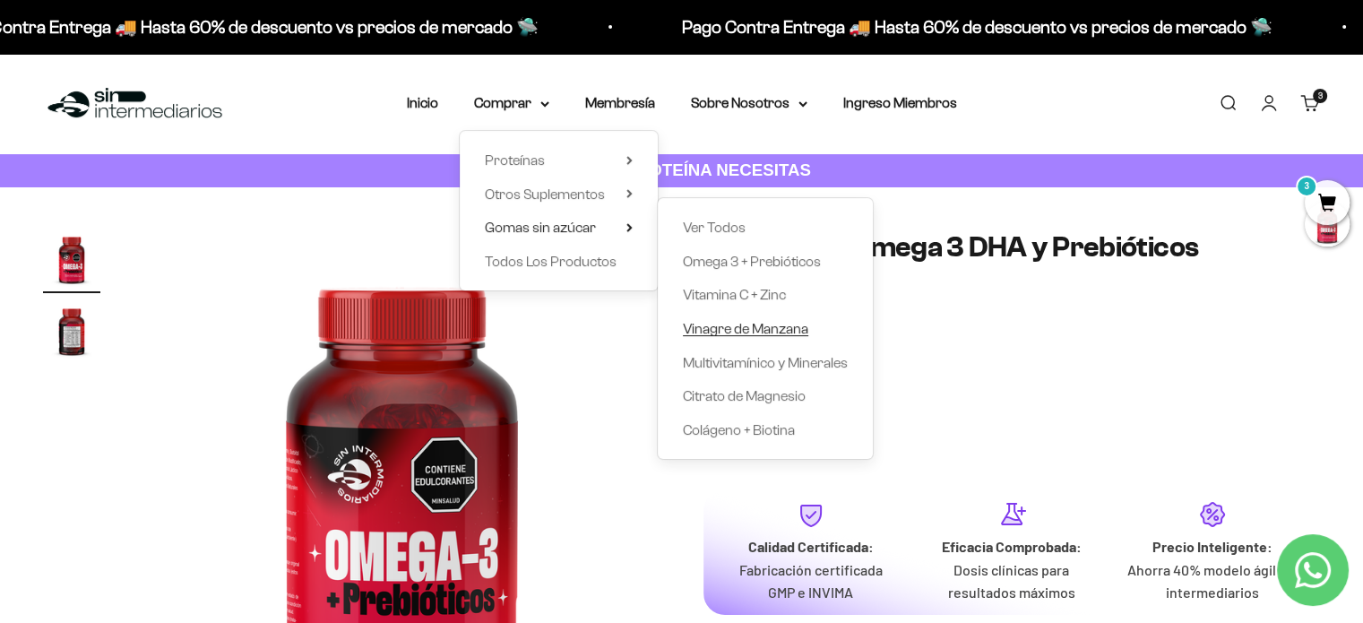
click at [727, 334] on span "Vinagre de Manzana" at bounding box center [745, 328] width 125 height 15
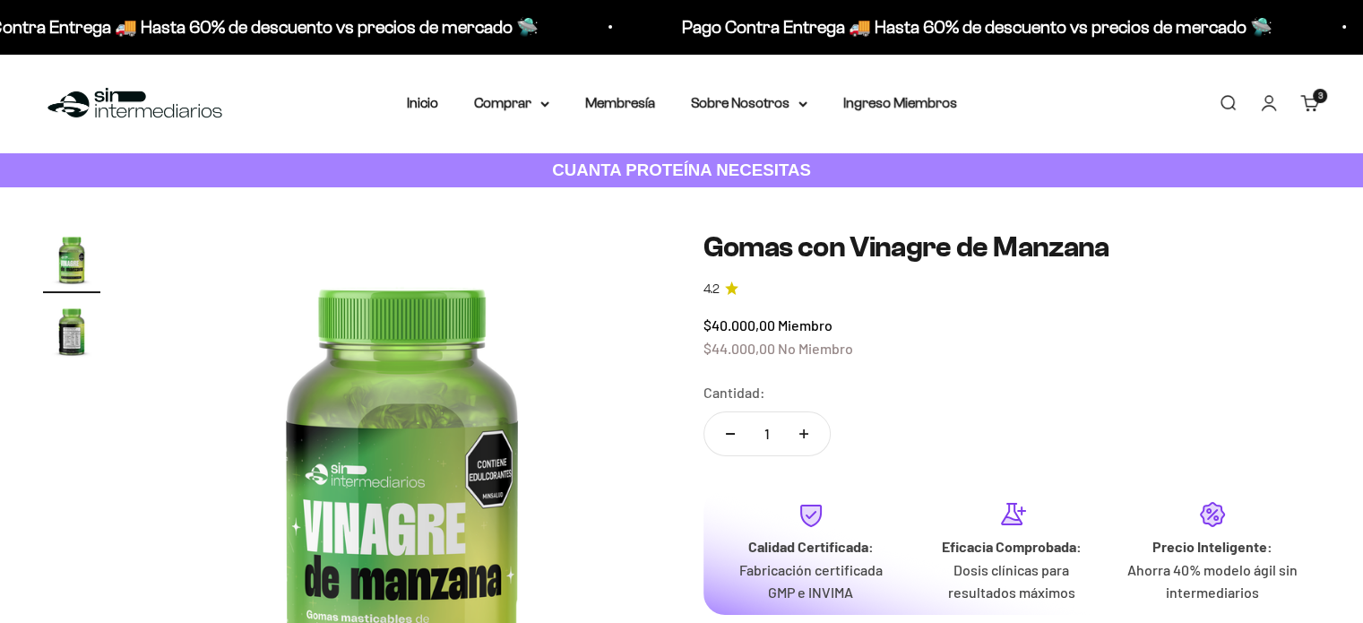
scroll to position [448, 0]
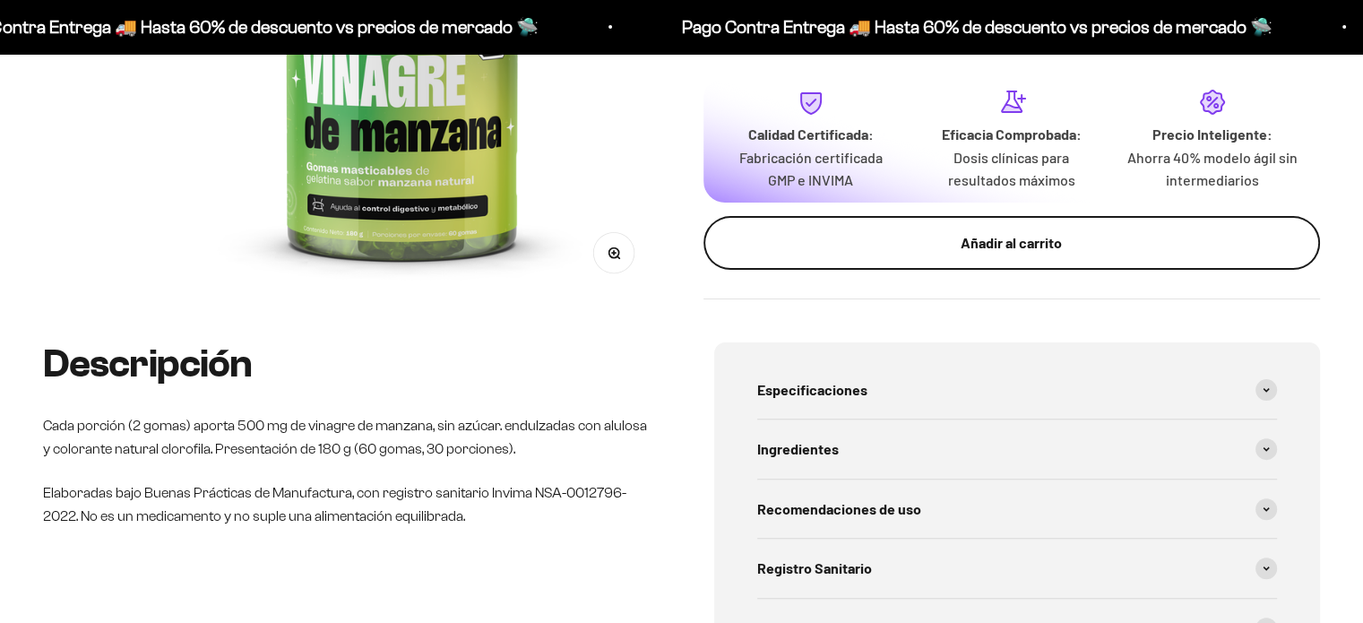
click at [808, 259] on button "Añadir al carrito" at bounding box center [1013, 243] width 618 height 54
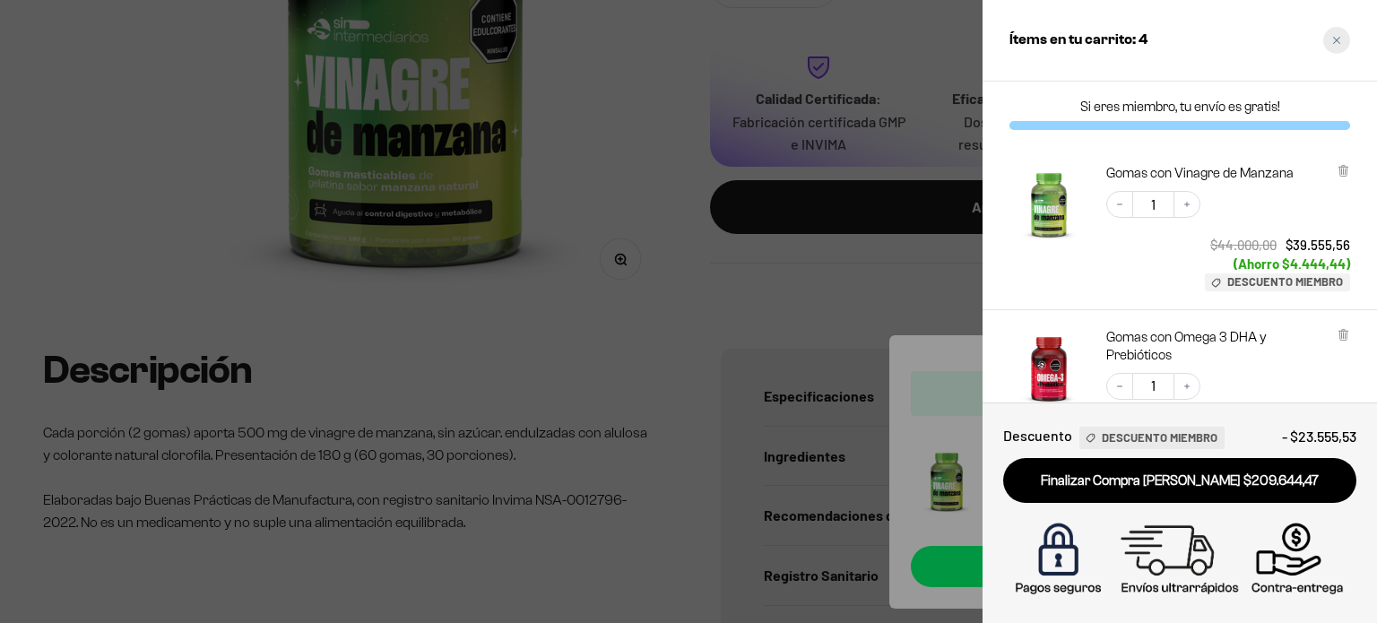
click at [1330, 40] on div "Close cart" at bounding box center [1336, 40] width 27 height 27
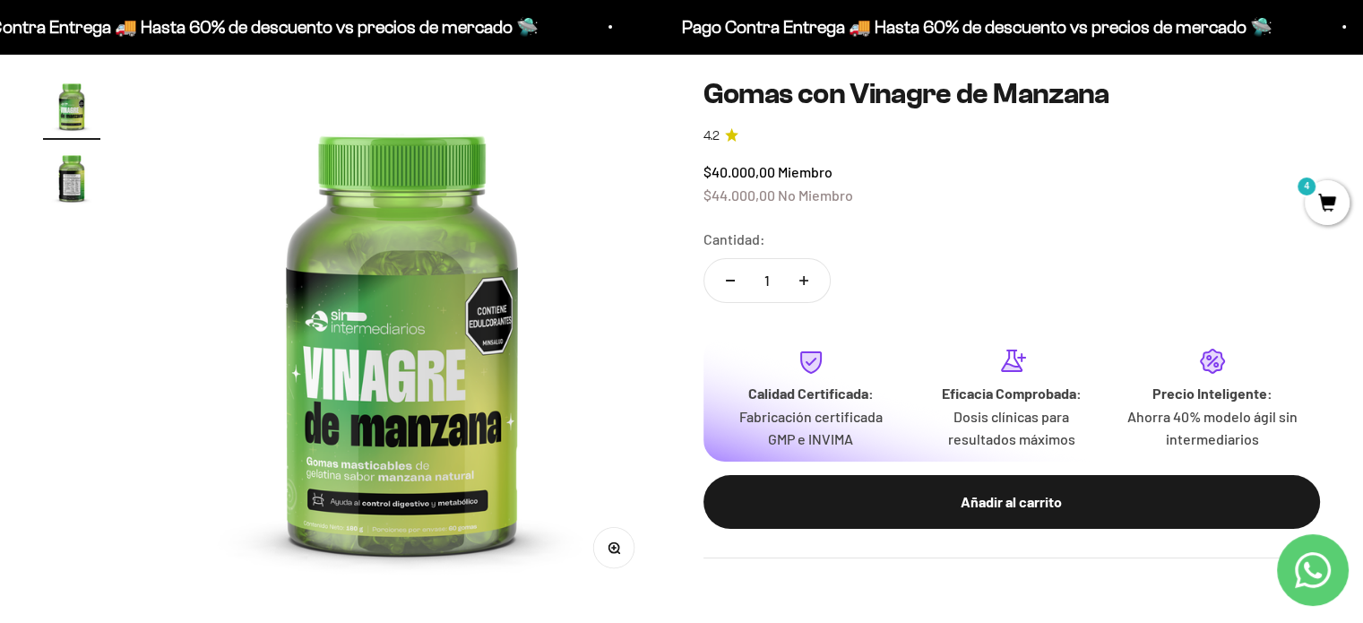
scroll to position [0, 0]
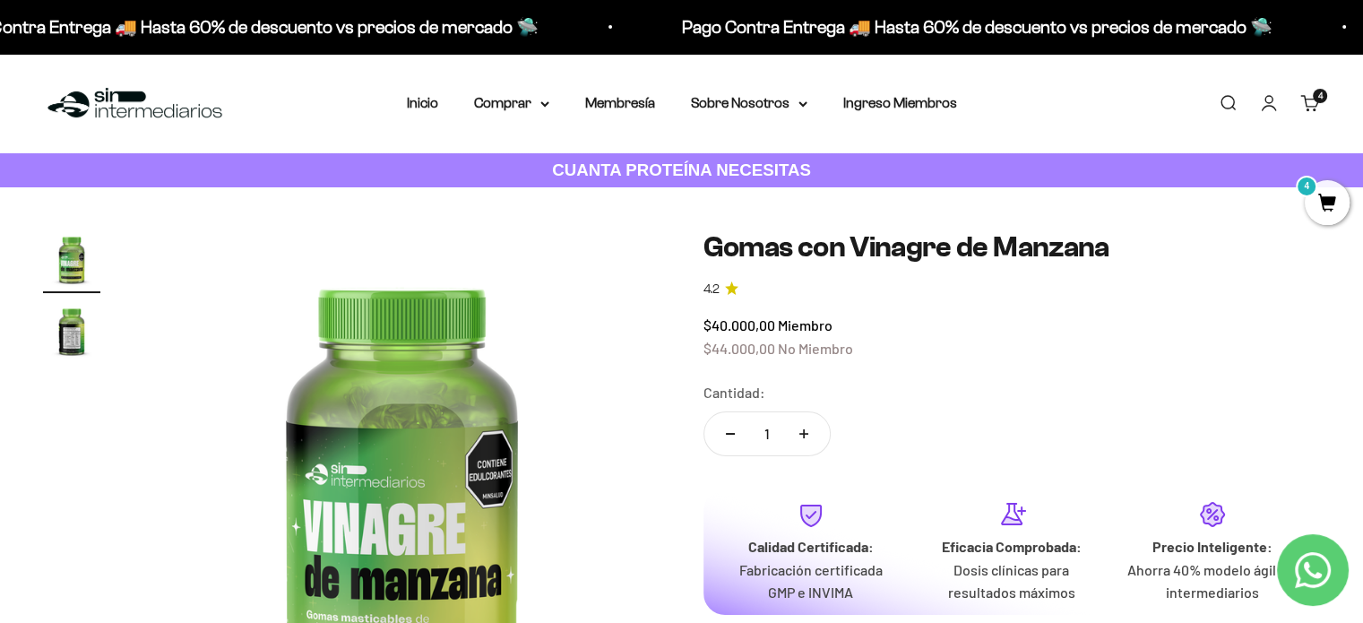
drag, startPoint x: 519, startPoint y: 107, endPoint x: 534, endPoint y: 116, distance: 17.7
click at [519, 107] on summary "Comprar" at bounding box center [511, 102] width 75 height 23
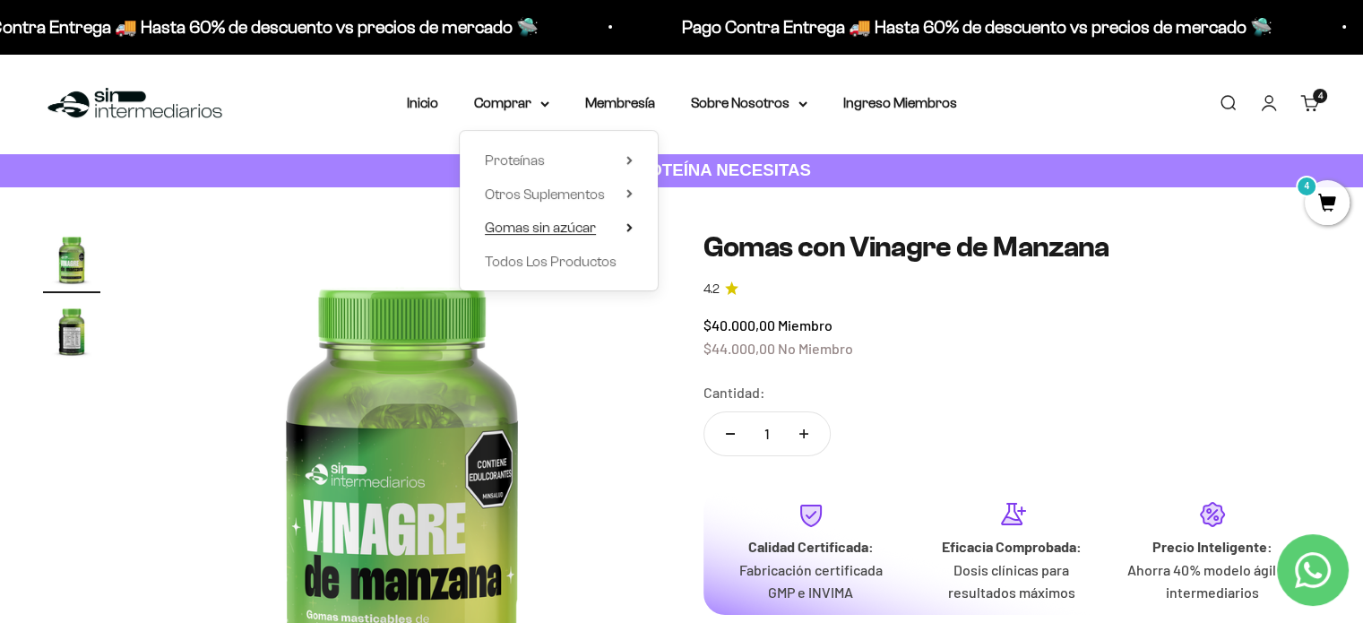
click at [627, 229] on icon at bounding box center [630, 227] width 6 height 9
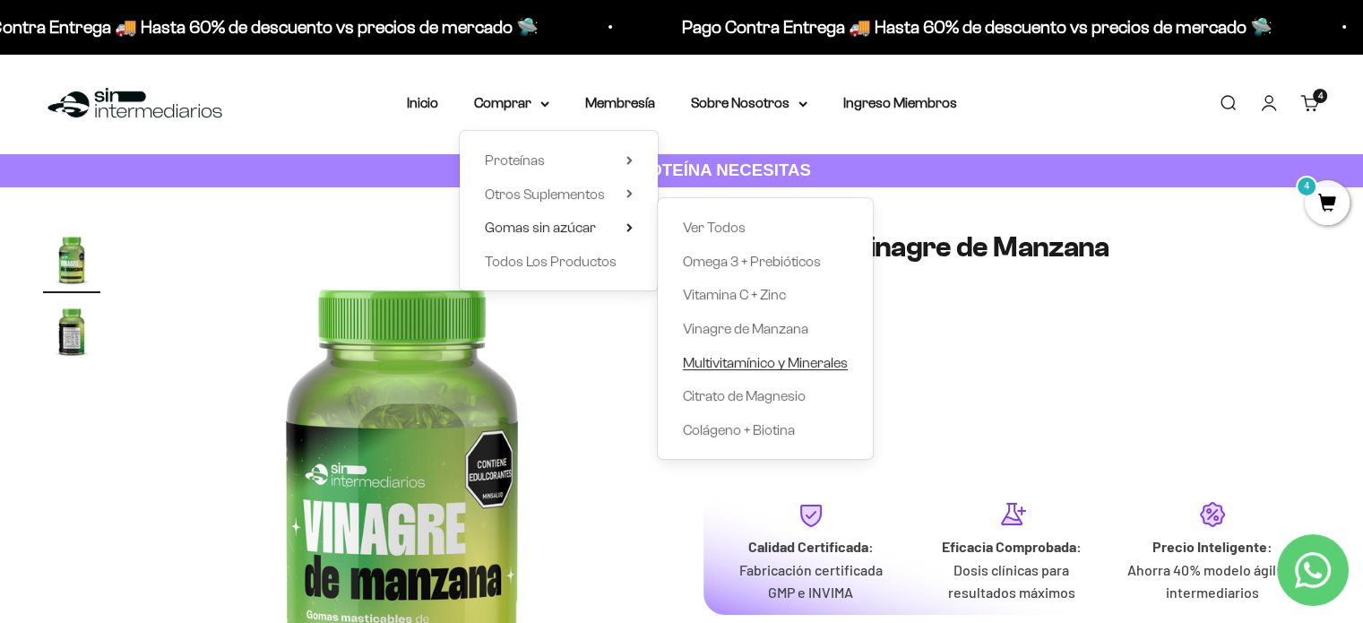
click at [722, 358] on span "Multivitamínico y Minerales" at bounding box center [765, 362] width 165 height 15
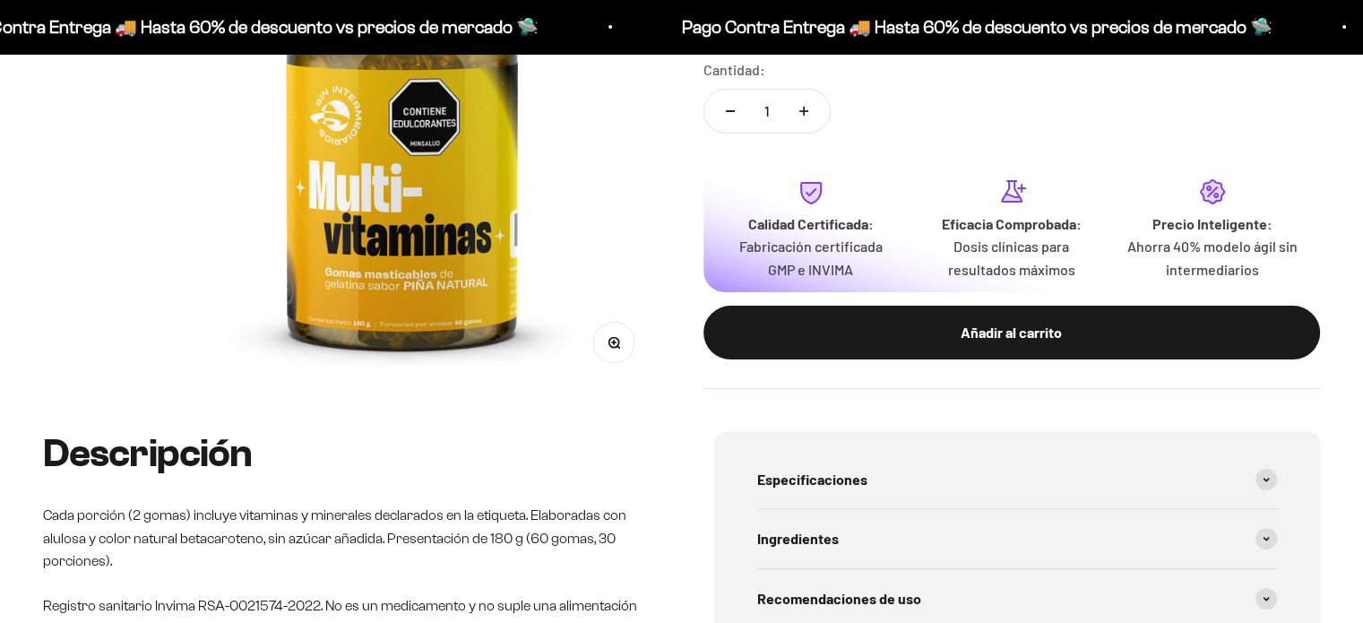
scroll to position [359, 0]
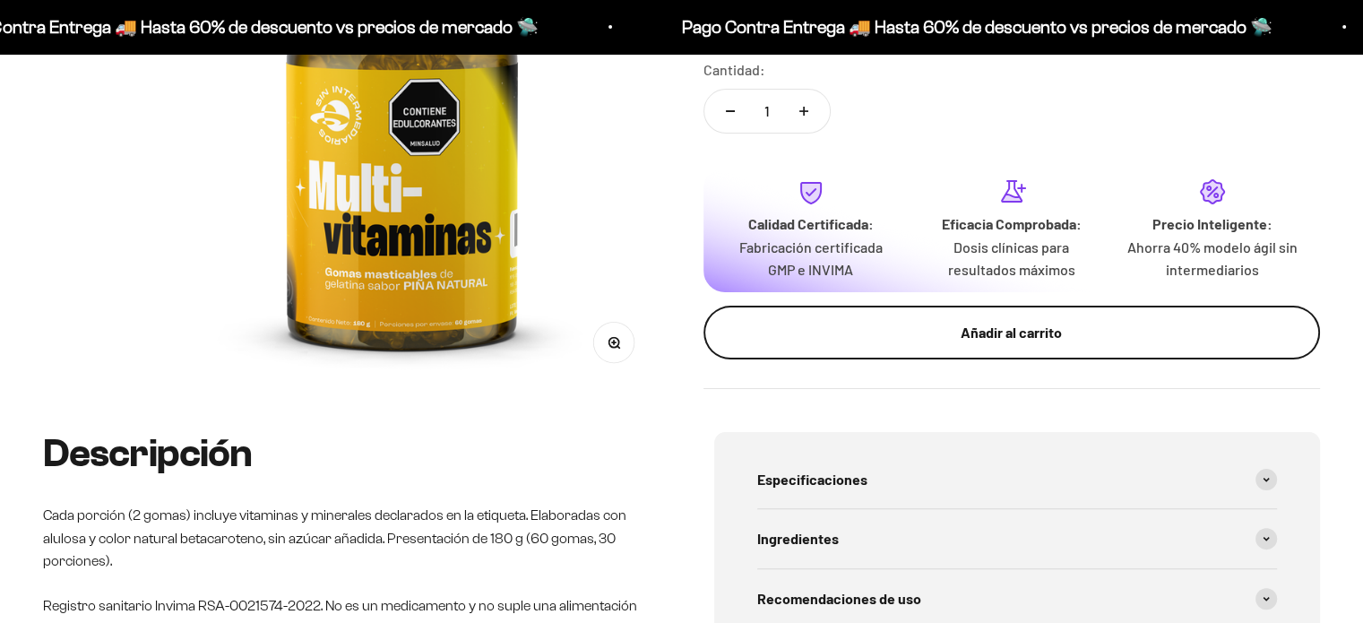
click at [834, 329] on div "Añadir al carrito" at bounding box center [1013, 332] width 546 height 23
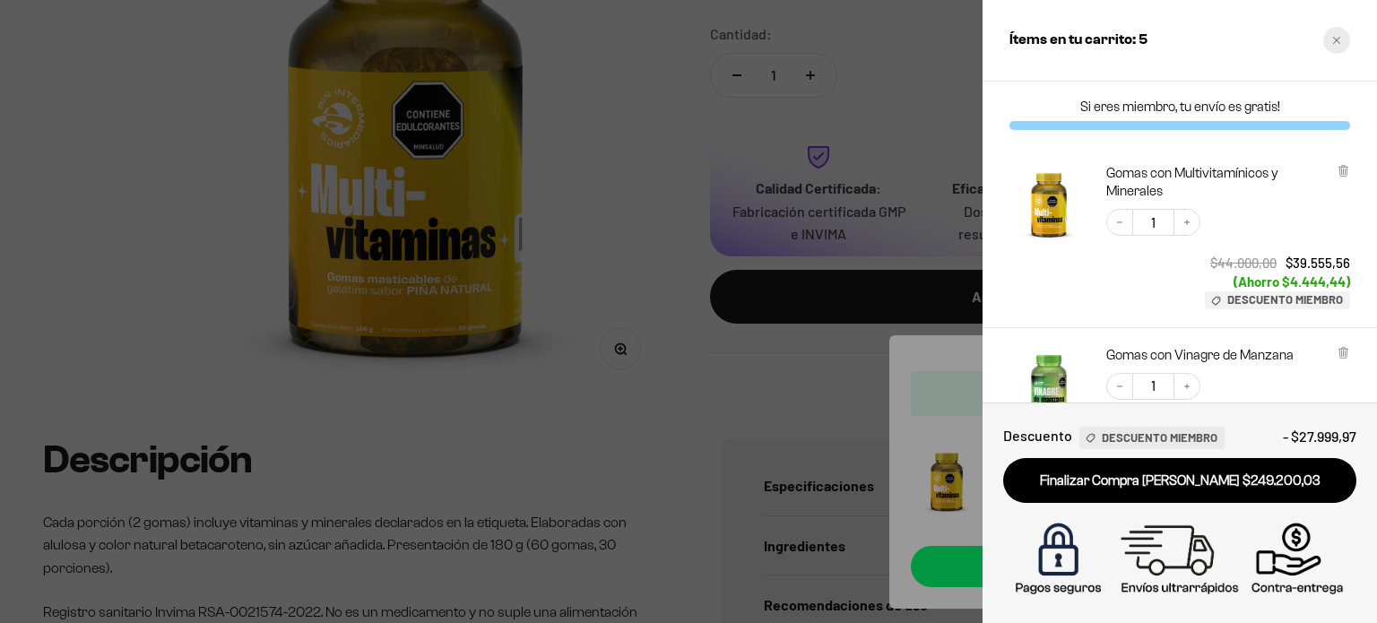
click at [1345, 39] on div "Close cart" at bounding box center [1336, 40] width 27 height 27
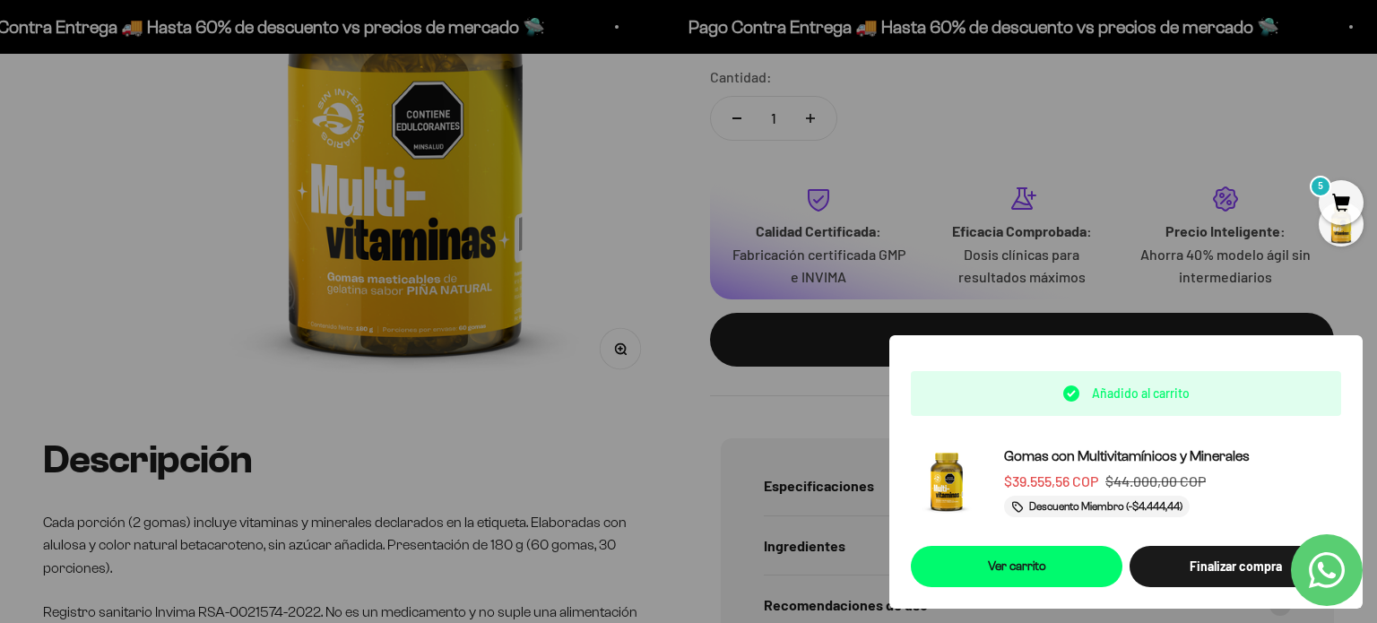
click at [592, 279] on div at bounding box center [688, 311] width 1377 height 623
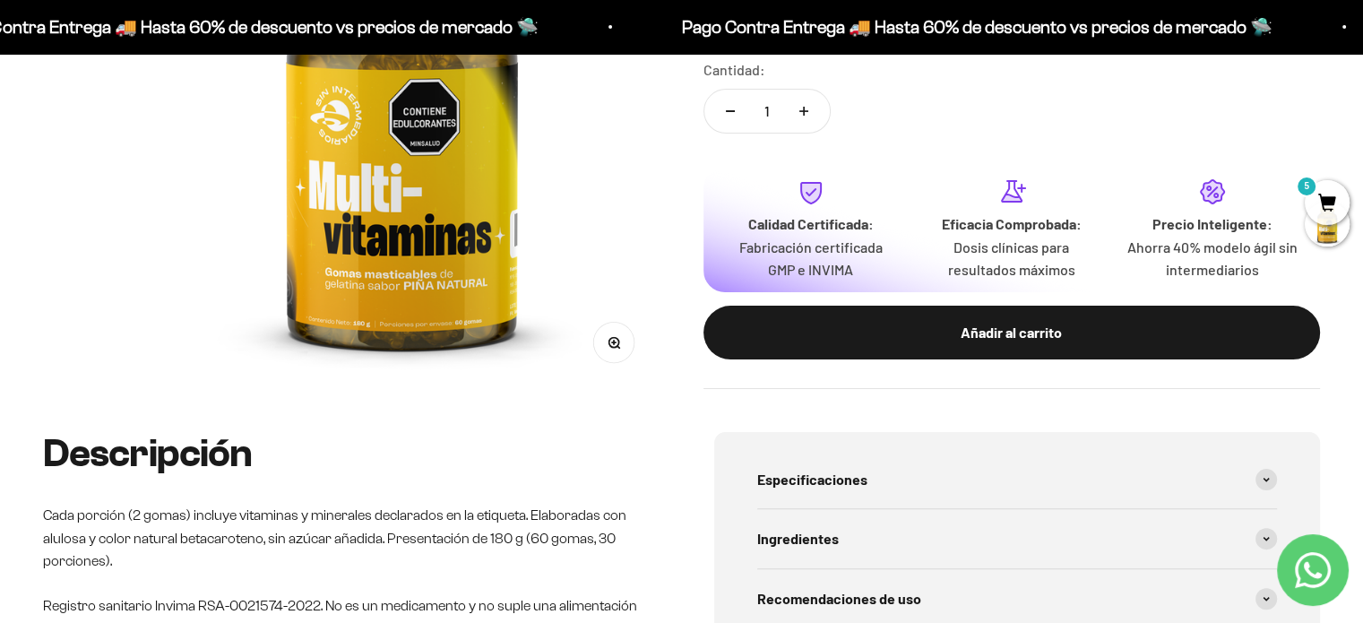
scroll to position [0, 0]
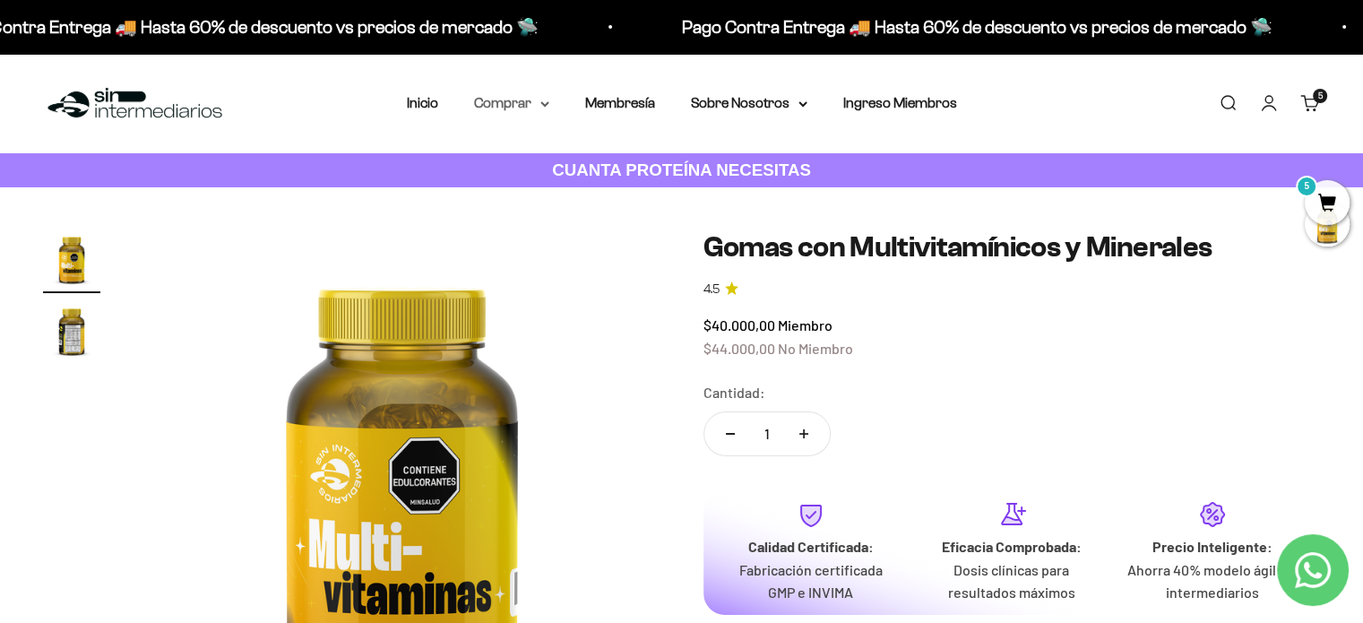
click at [519, 103] on summary "Comprar" at bounding box center [511, 102] width 75 height 23
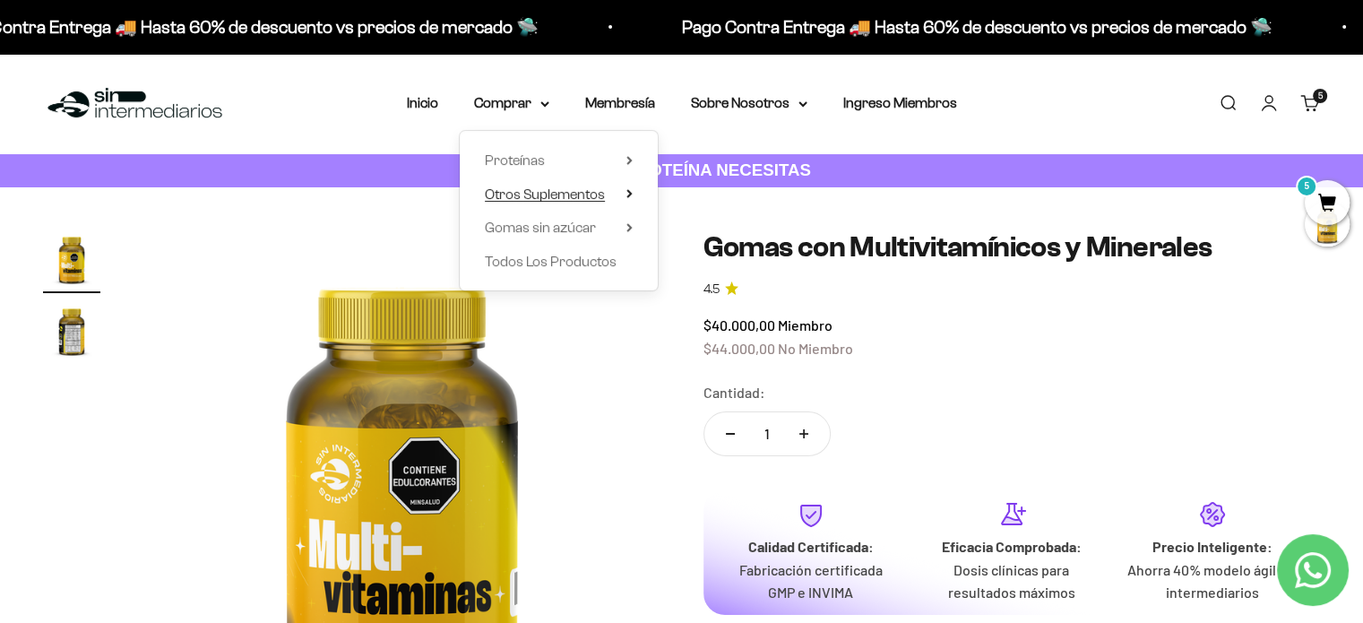
click at [549, 200] on span "Otros Suplementos" at bounding box center [545, 193] width 120 height 15
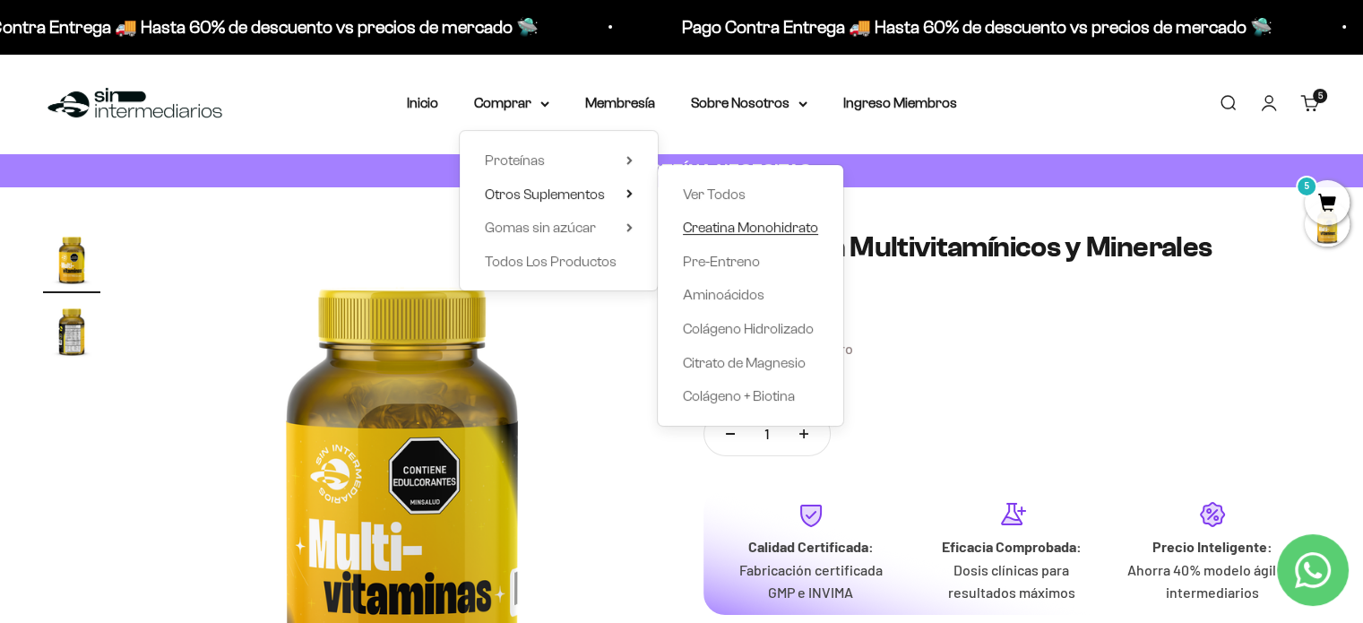
click at [721, 230] on span "Creatina Monohidrato" at bounding box center [750, 227] width 135 height 15
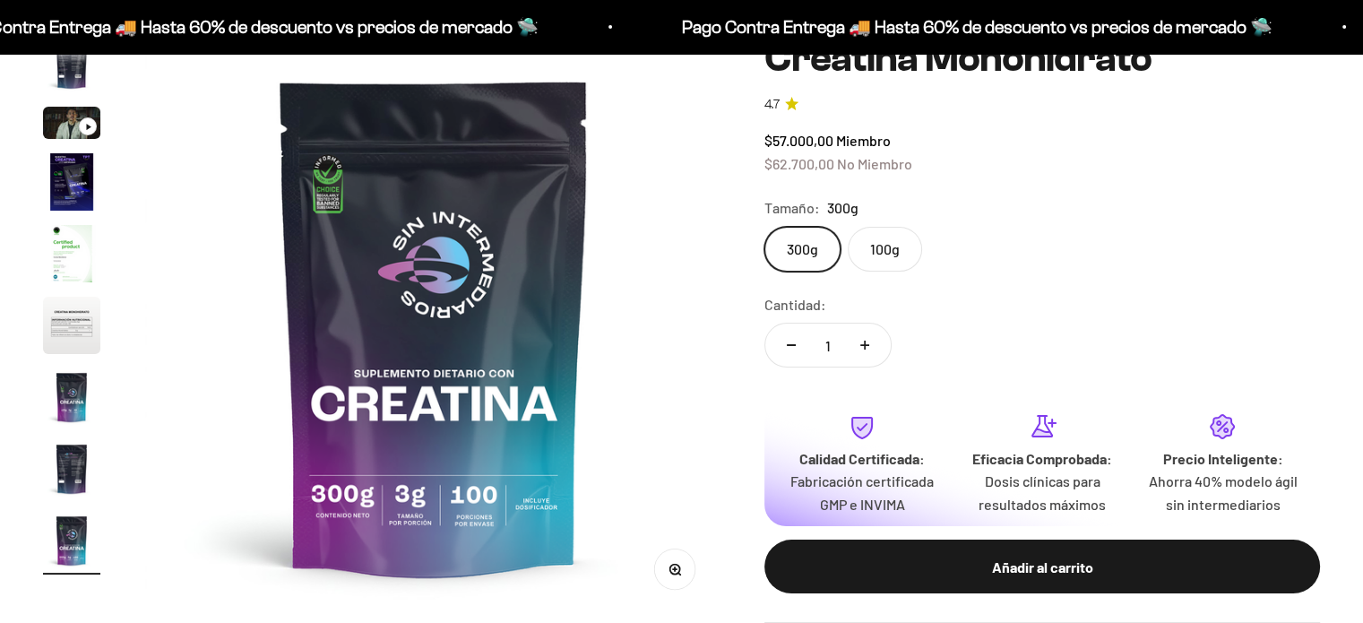
scroll to position [179, 0]
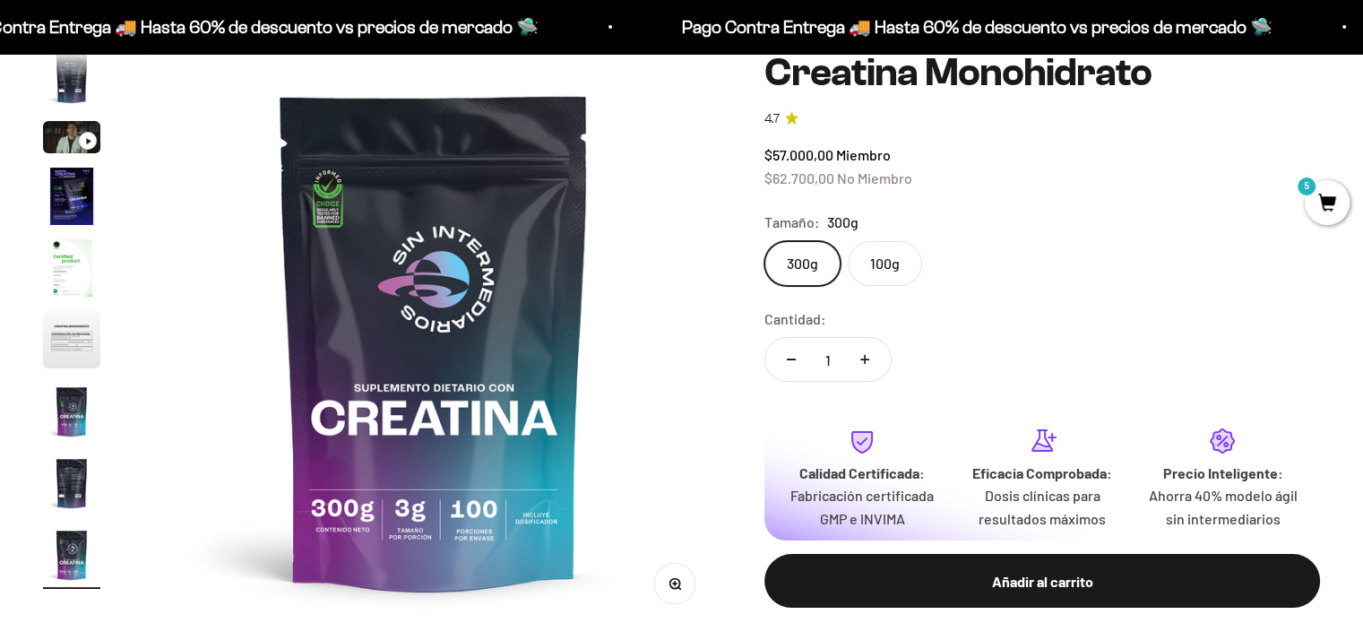
click at [851, 360] on button "Aumentar cantidad" at bounding box center [865, 359] width 52 height 43
click at [861, 359] on icon "Aumentar cantidad" at bounding box center [865, 359] width 9 height 0
type input "3"
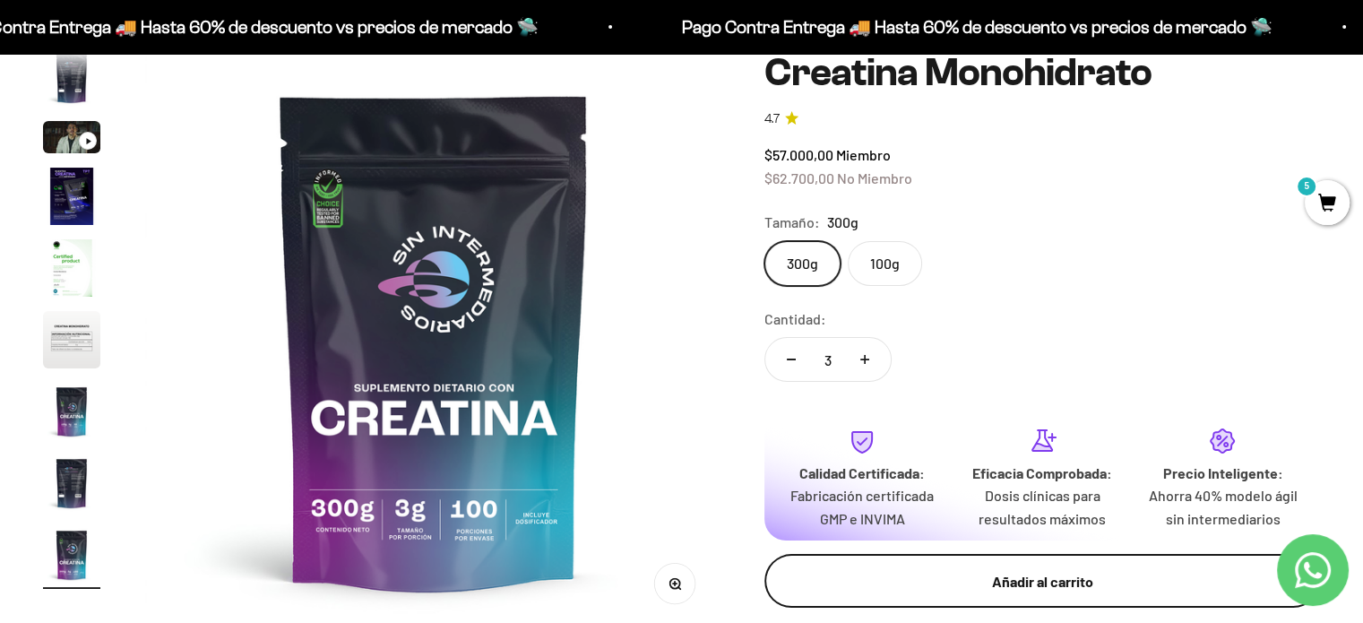
click at [913, 575] on div "Añadir al carrito" at bounding box center [1042, 581] width 484 height 23
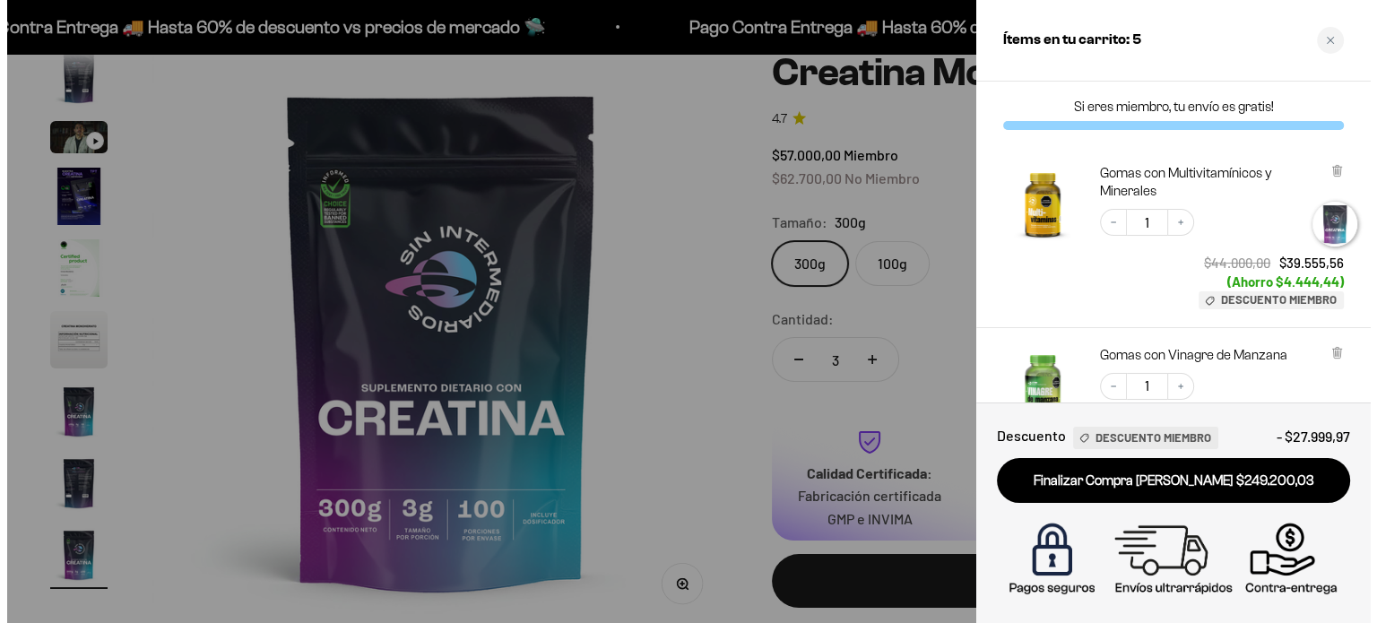
scroll to position [0, 4858]
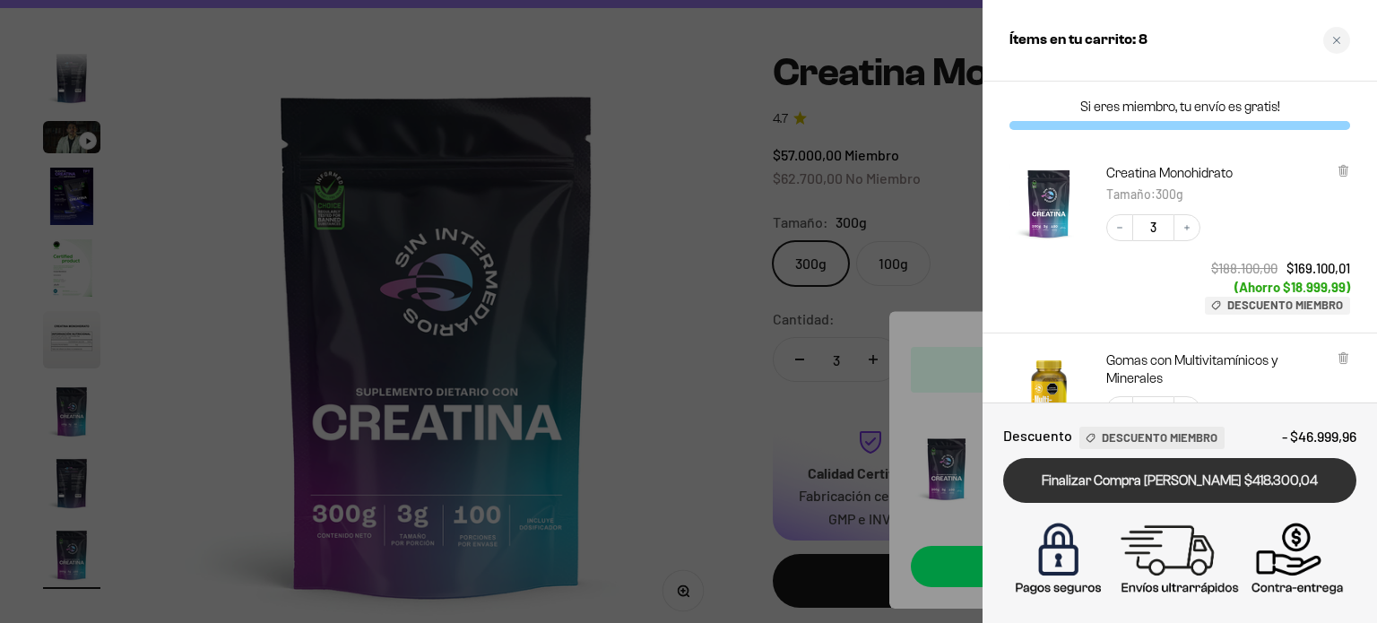
click at [1168, 480] on link "Finalizar Compra [PERSON_NAME] $418.300,04" at bounding box center [1179, 481] width 353 height 46
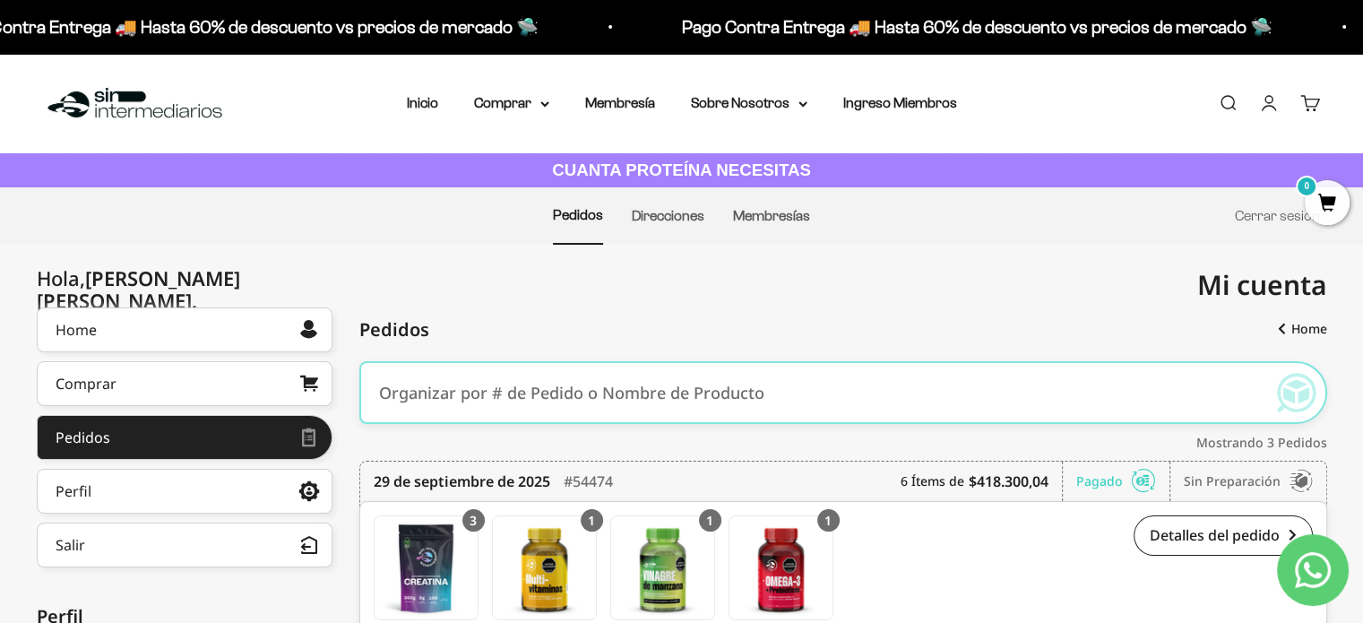
click at [135, 99] on img at bounding box center [135, 103] width 184 height 39
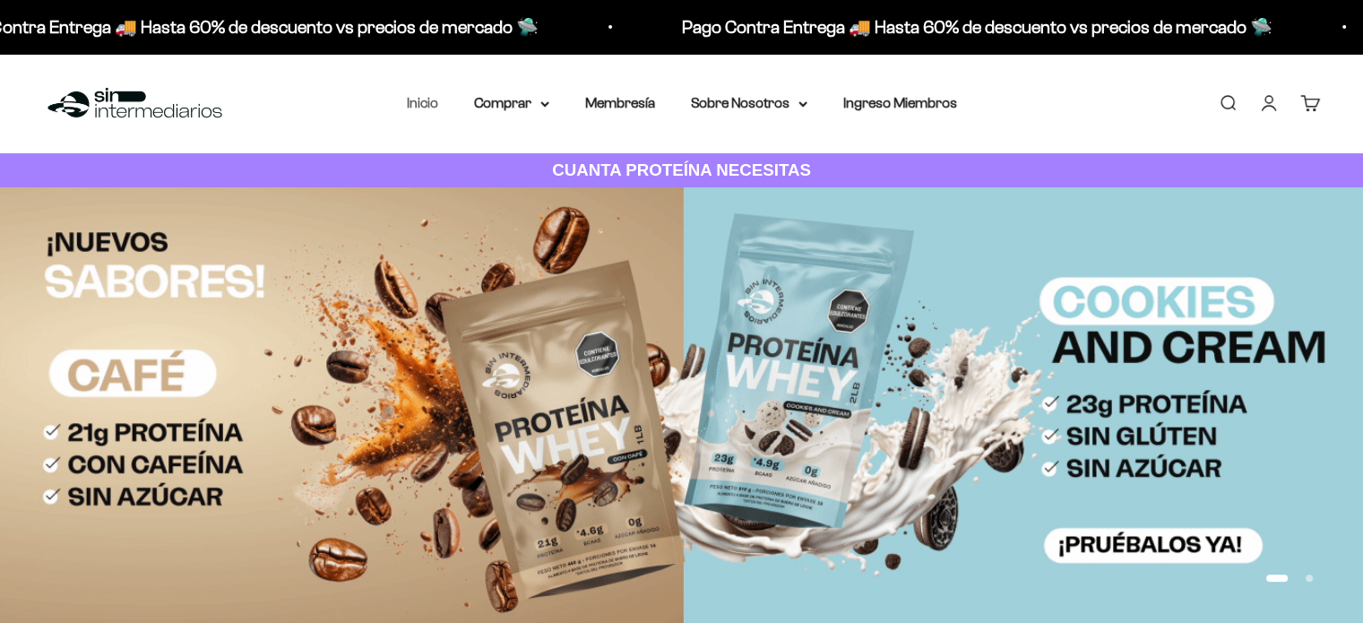
click at [421, 99] on link "Inicio" at bounding box center [422, 102] width 31 height 15
